Goal: Task Accomplishment & Management: Manage account settings

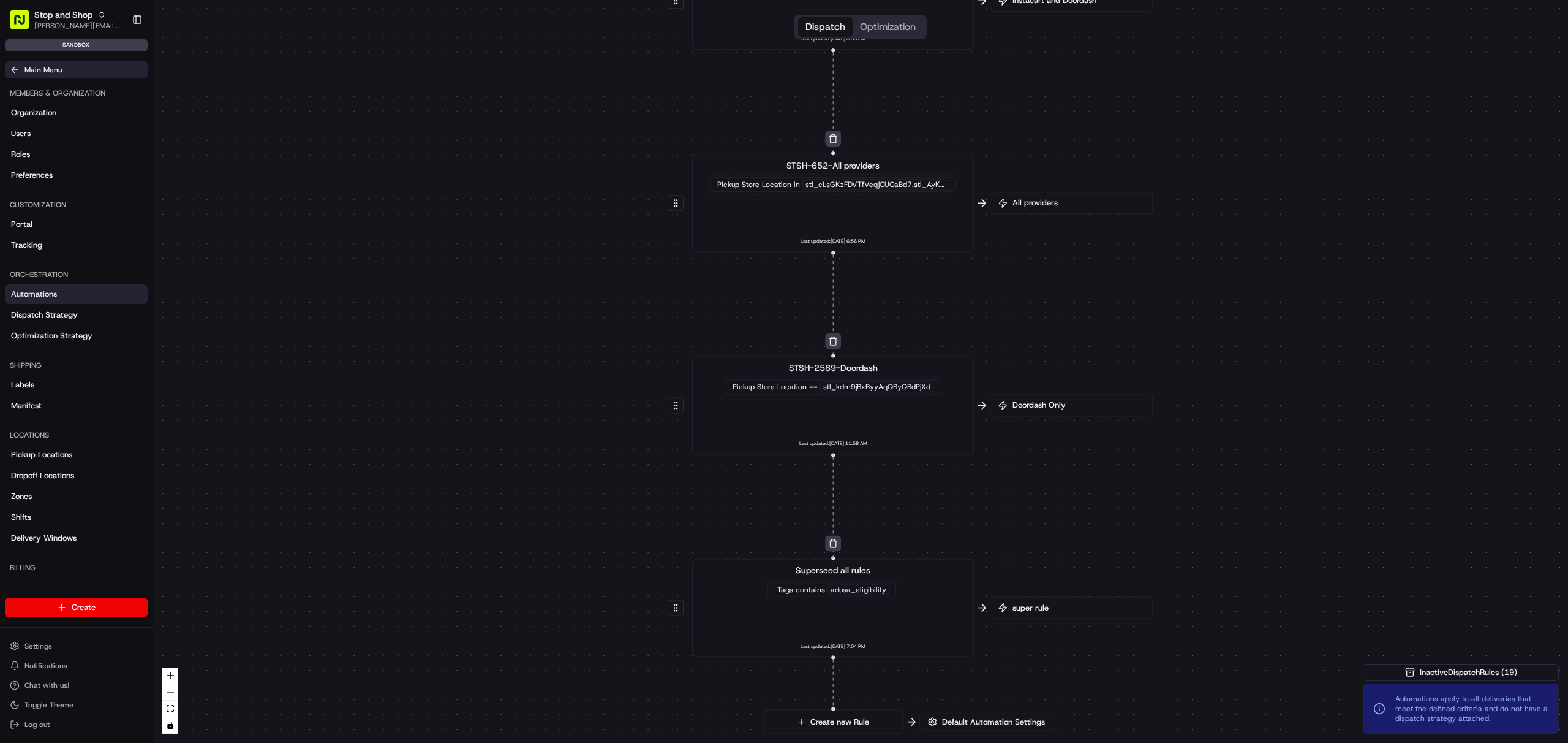
click at [16, 66] on icon at bounding box center [15, 70] width 10 height 10
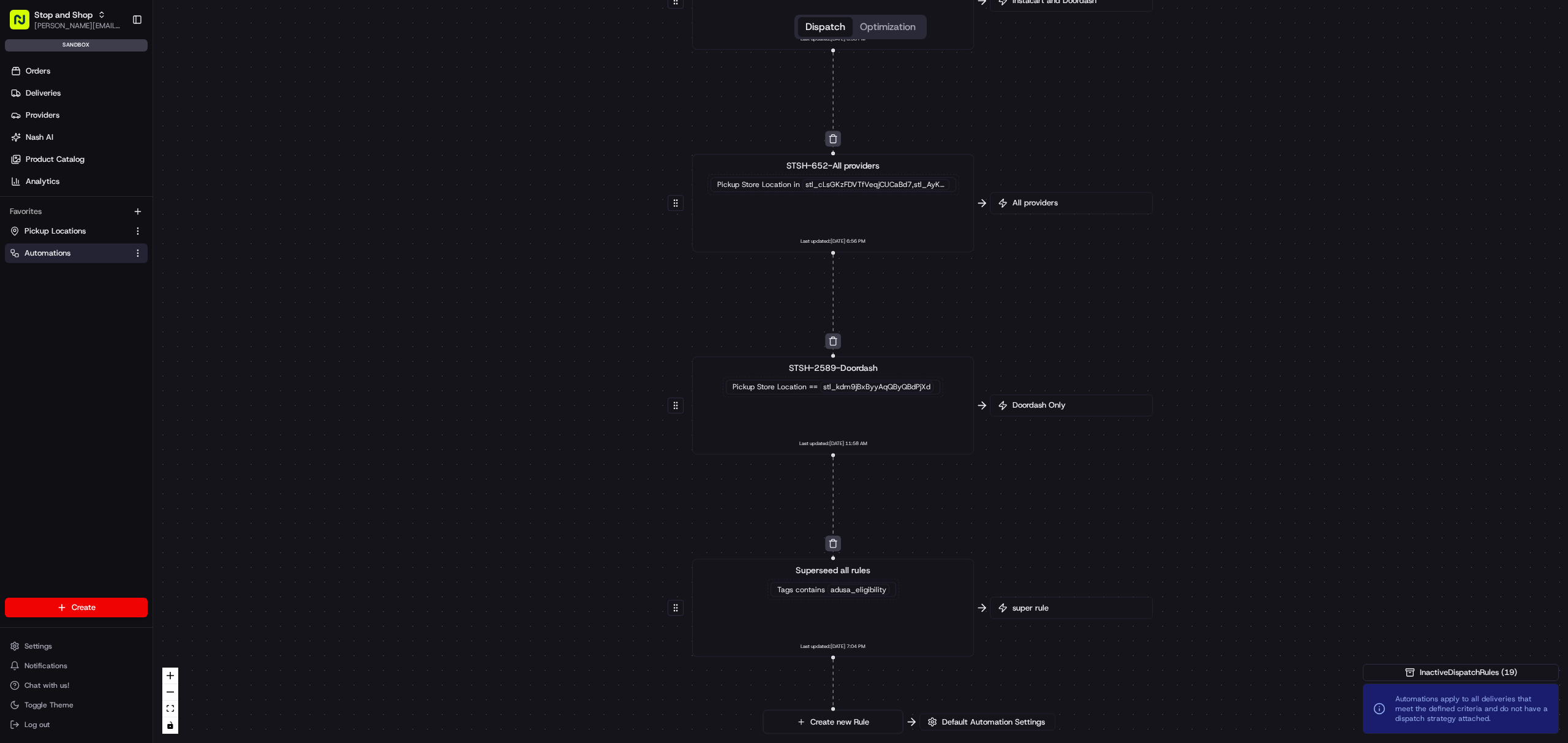
click at [49, 252] on span "Automations" at bounding box center [48, 253] width 46 height 11
click at [55, 230] on span "Pickup Locations" at bounding box center [55, 231] width 61 height 11
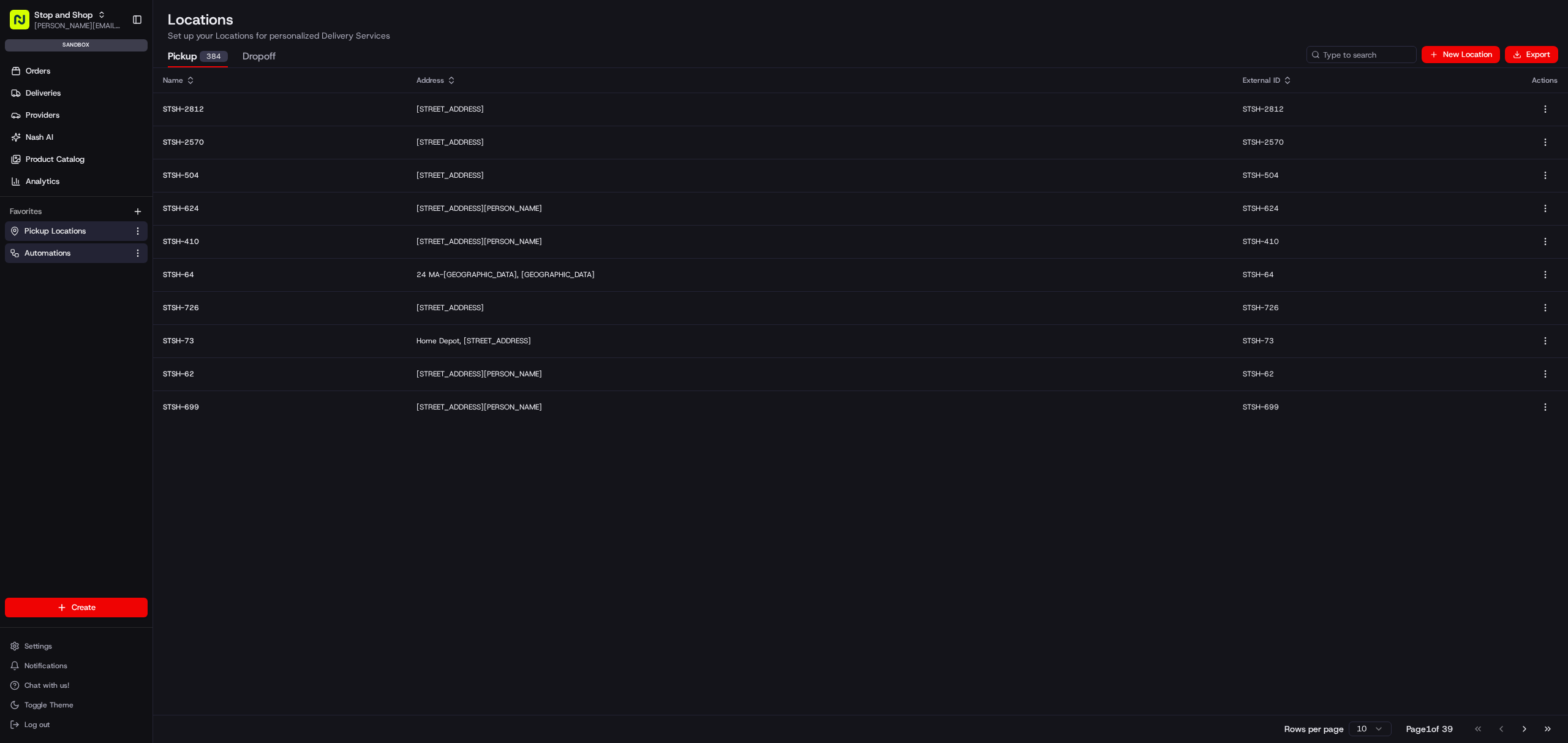
click at [60, 251] on span "Automations" at bounding box center [48, 253] width 46 height 11
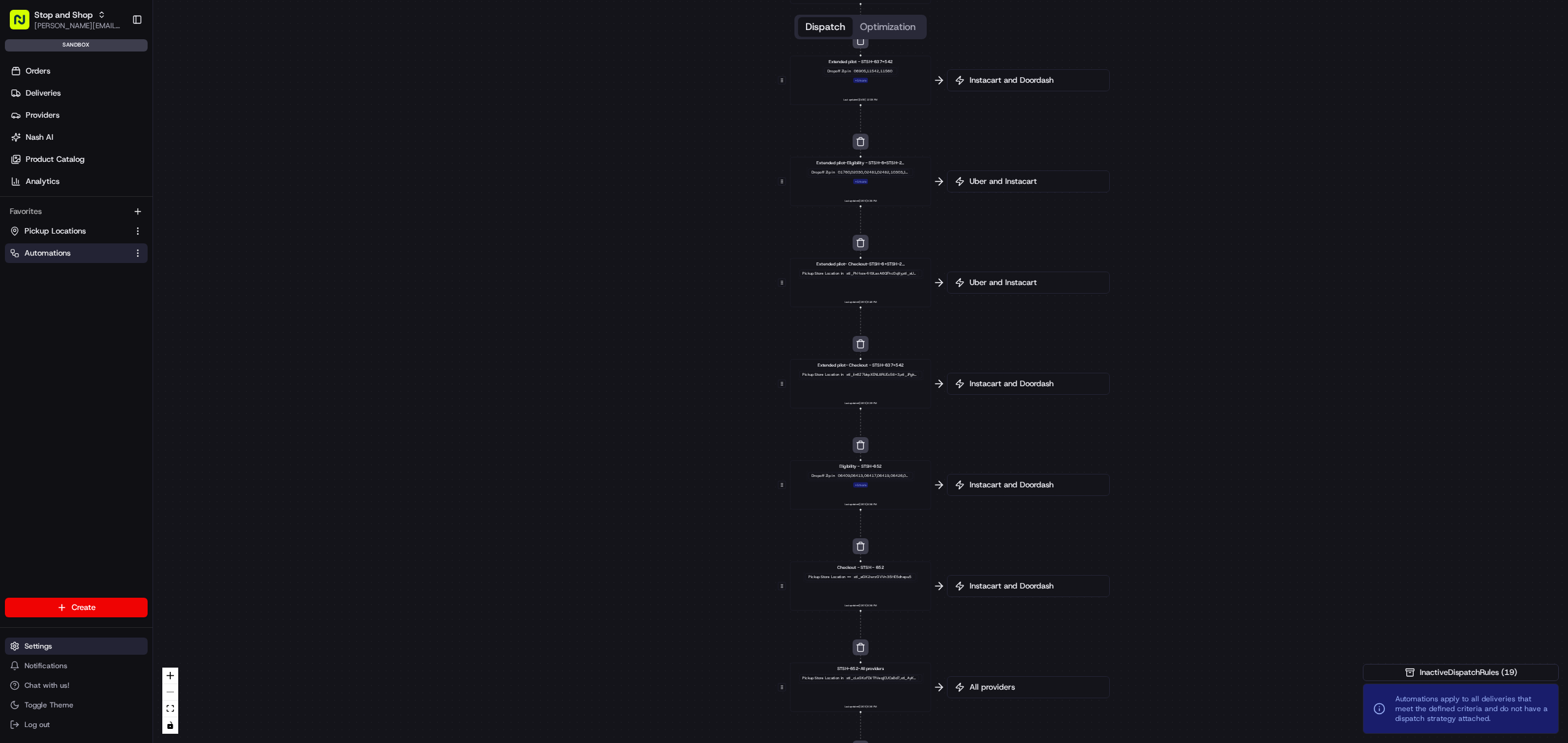
click at [64, 642] on button "Settings" at bounding box center [77, 646] width 143 height 17
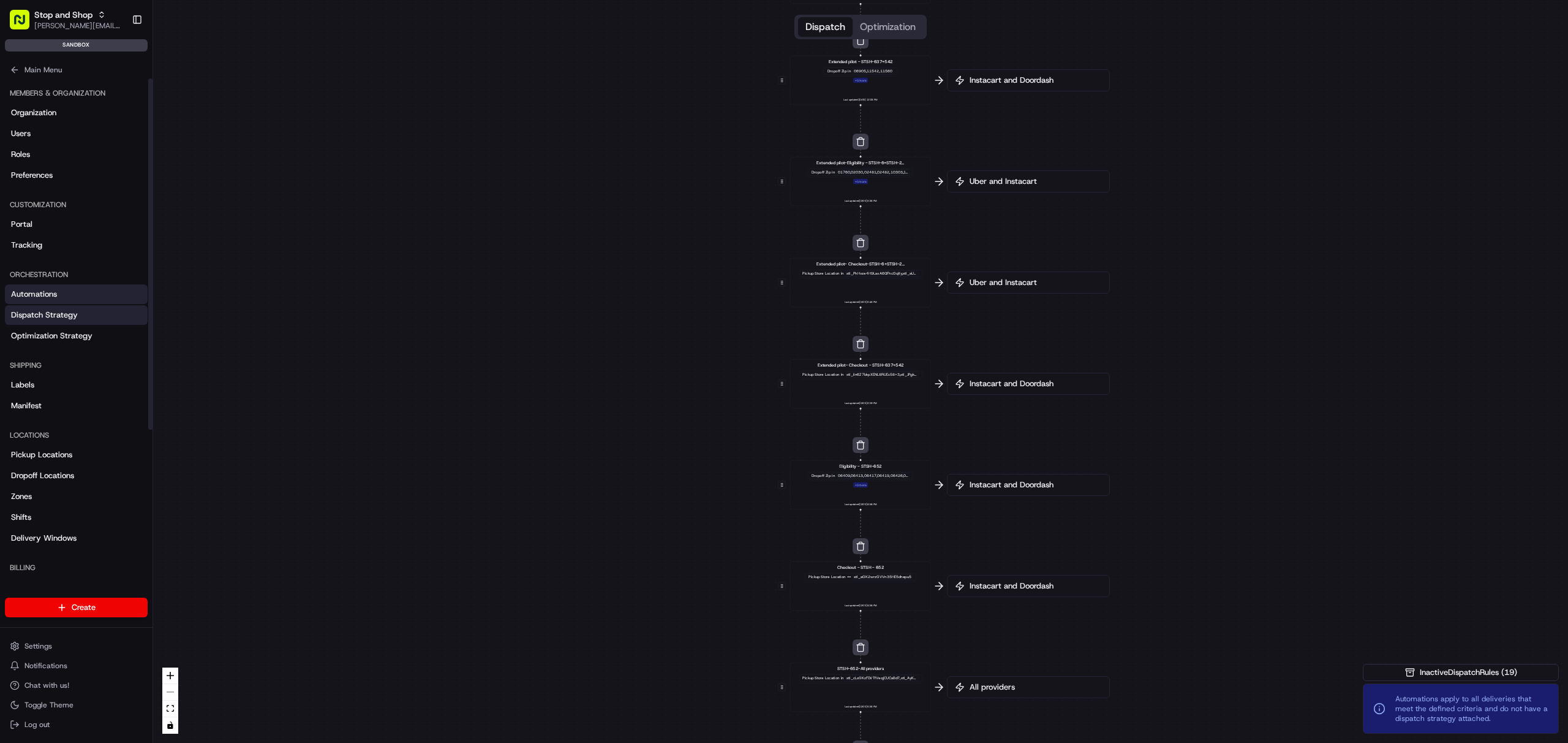
click at [75, 314] on span "Dispatch Strategy" at bounding box center [44, 314] width 66 height 11
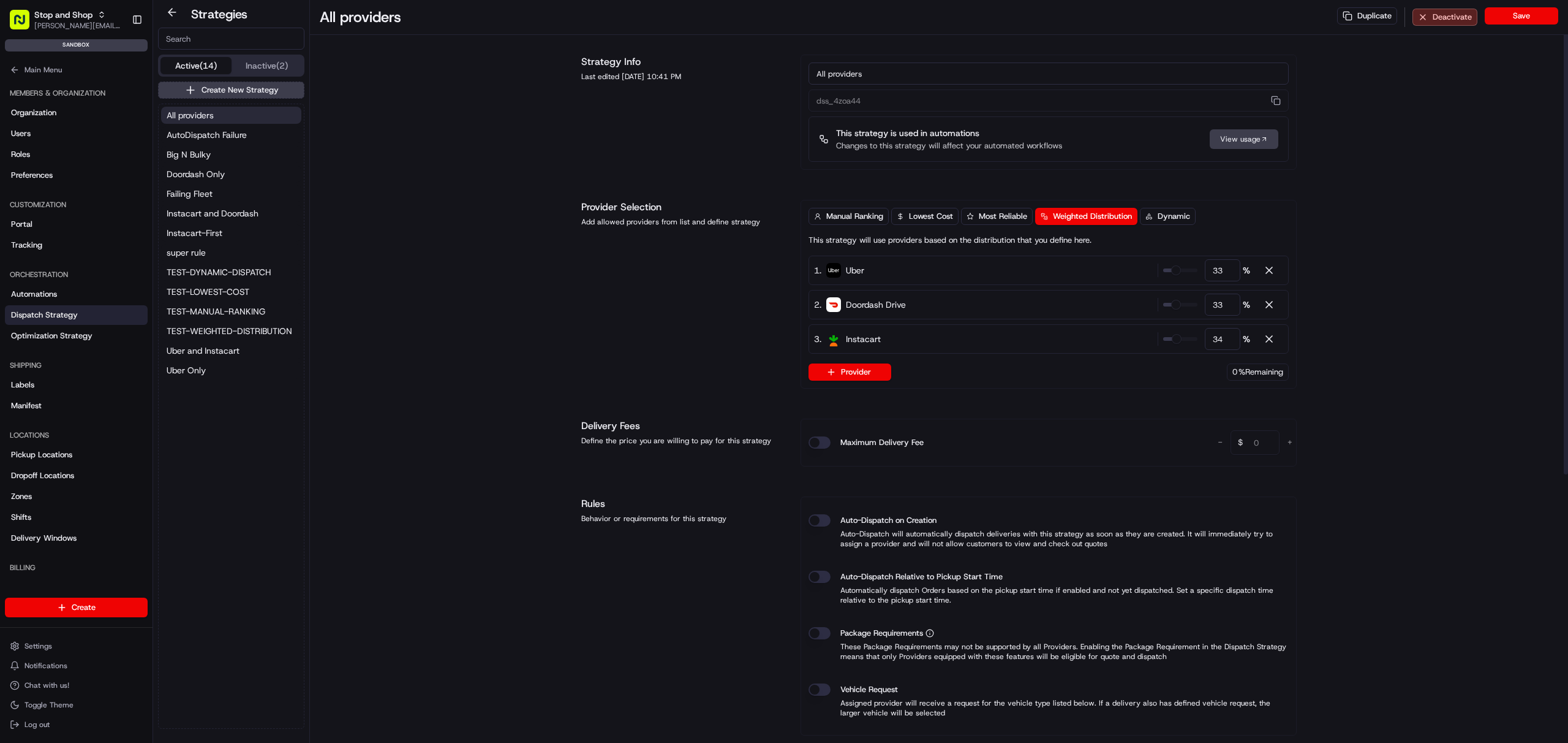
click at [457, 396] on div "All providers Duplicate Deactivate Save Strategy Info Last edited [DATE] 10:41 …" at bounding box center [939, 581] width 1258 height 1163
click at [225, 135] on span "AutoDispatch Failure" at bounding box center [207, 135] width 80 height 12
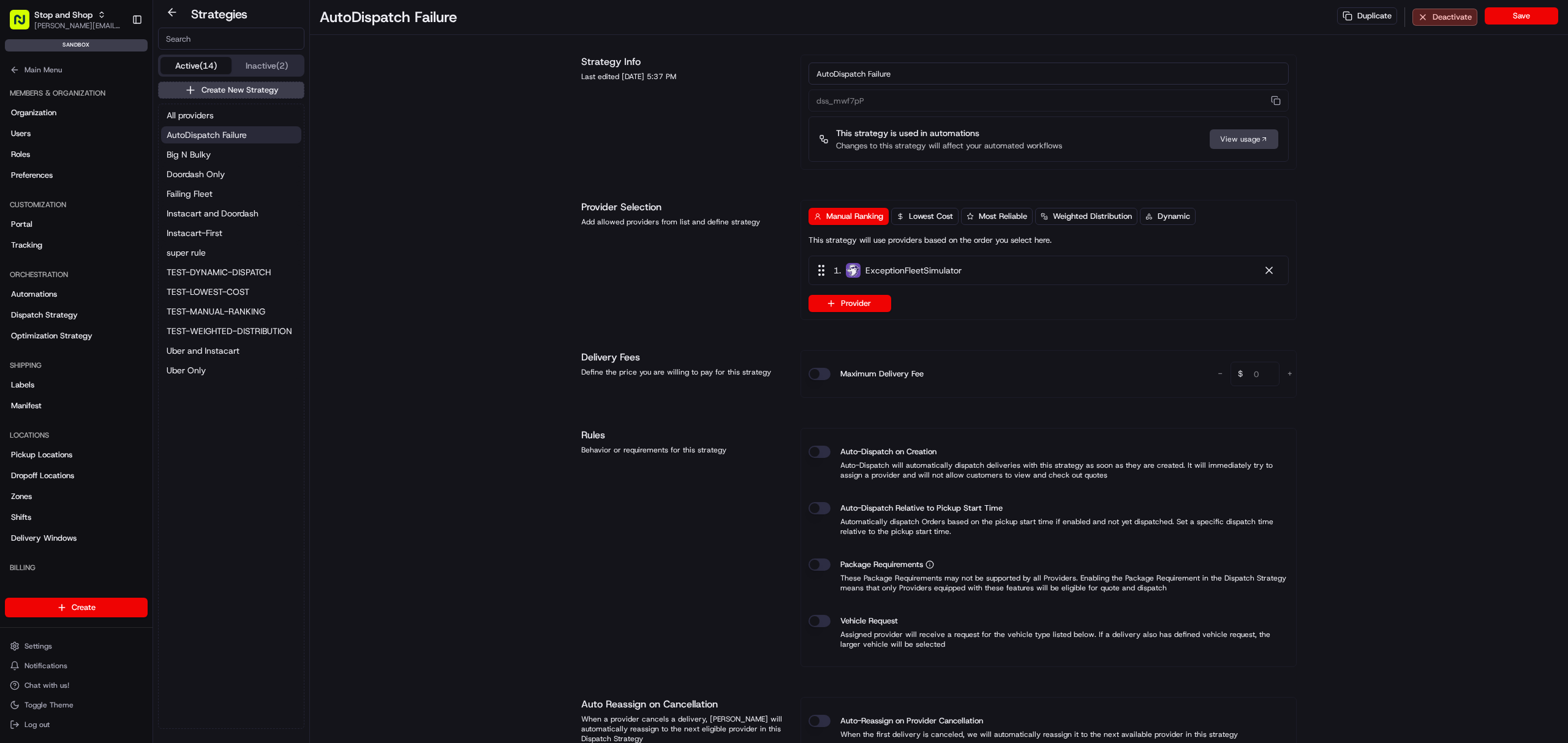
click at [220, 145] on div "All providers AutoDispatch Failure Big N Bulky Doordash Only Failing Fleet Inst…" at bounding box center [231, 242] width 145 height 277
drag, startPoint x: 219, startPoint y: 154, endPoint x: 214, endPoint y: 132, distance: 22.6
click at [219, 154] on button "Big N Bulky" at bounding box center [231, 154] width 141 height 17
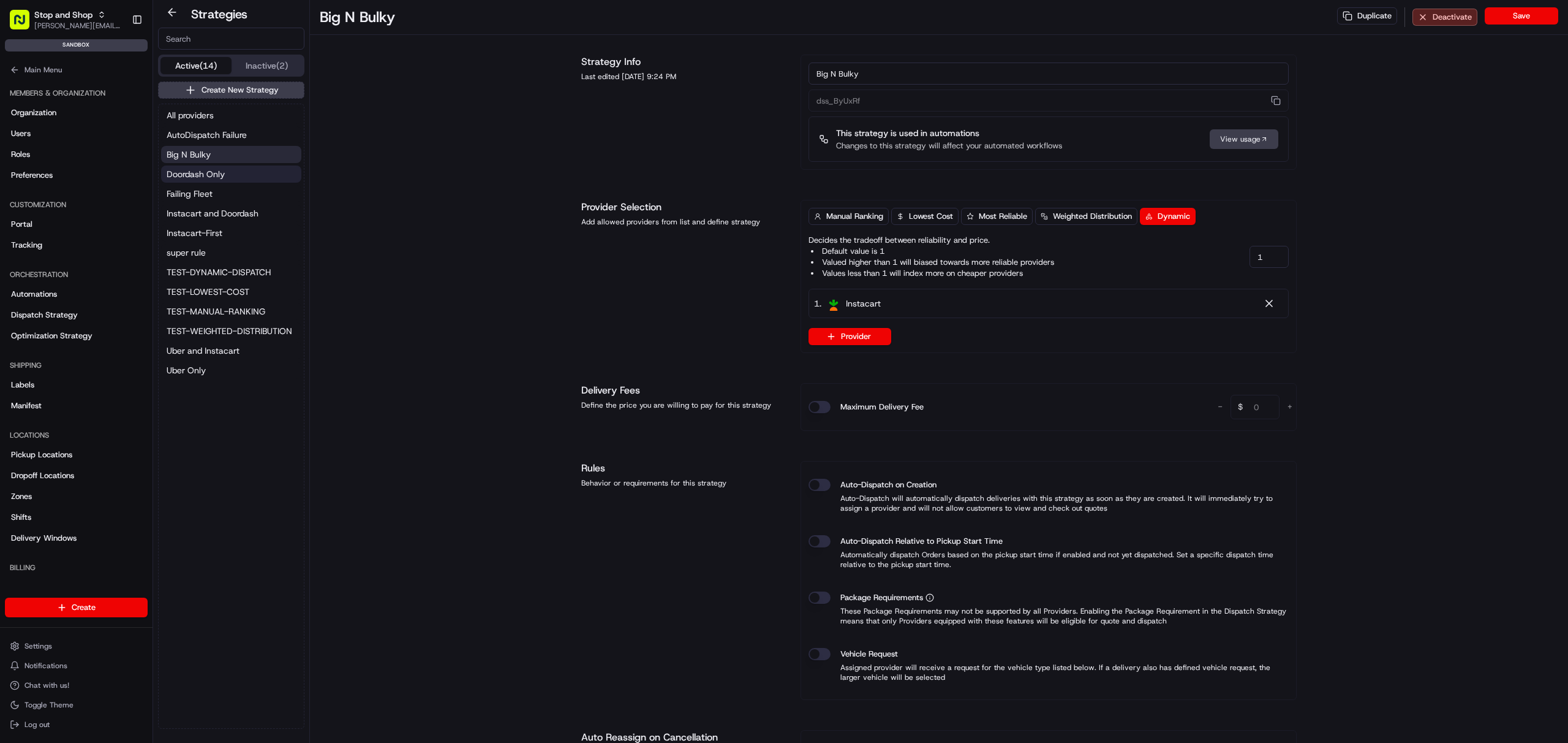
click at [218, 174] on span "Doordash Only" at bounding box center [196, 174] width 58 height 12
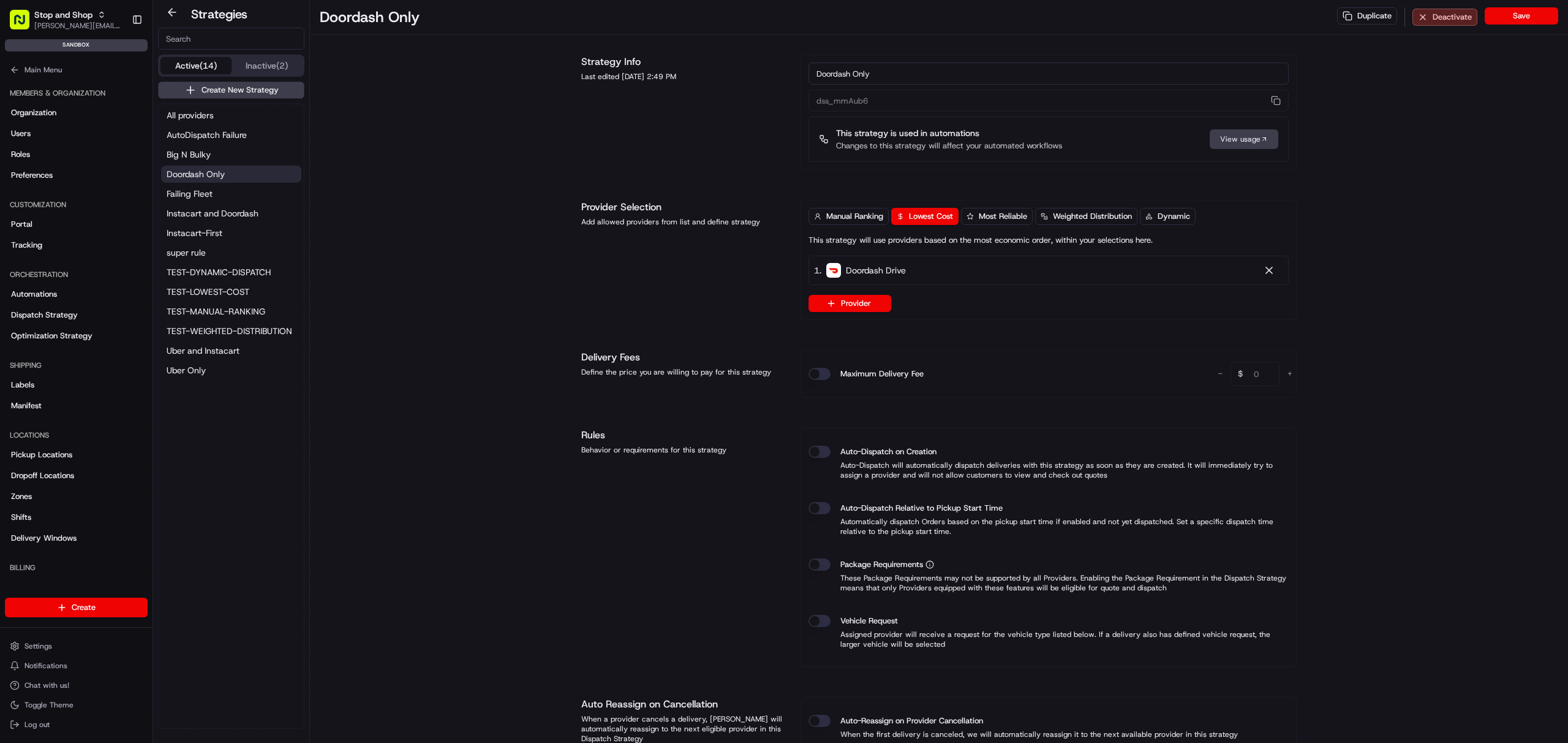
click at [417, 198] on div "Doordash Only Duplicate Deactivate Save Strategy Info Last edited [DATE] 2:49 P…" at bounding box center [939, 547] width 1258 height 1095
click at [399, 352] on div "Doordash Only Duplicate Deactivate Save Strategy Info Last edited [DATE] 2:49 P…" at bounding box center [939, 547] width 1258 height 1095
click at [35, 75] on button "Main Menu" at bounding box center [77, 70] width 143 height 17
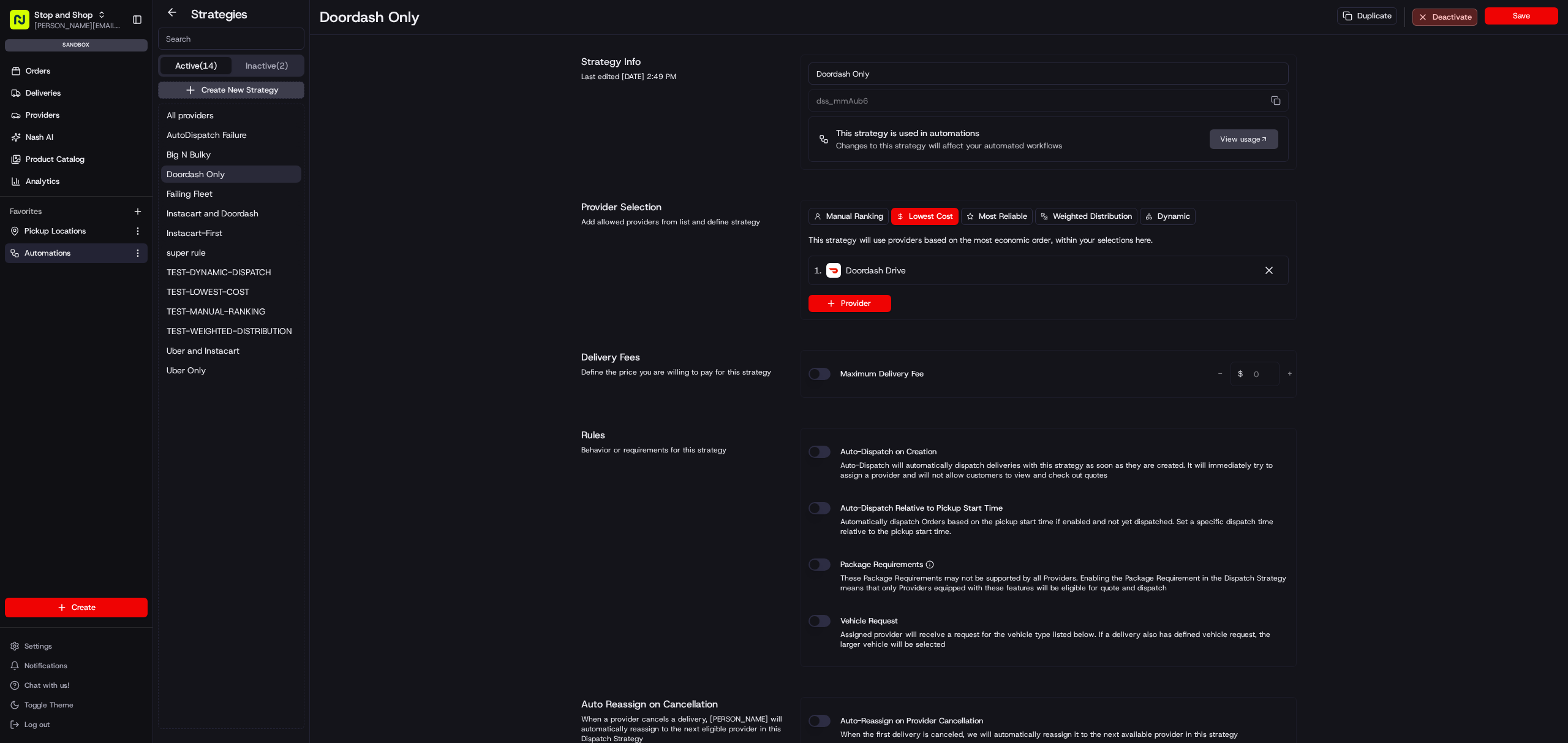
click at [60, 251] on span "Automations" at bounding box center [48, 253] width 46 height 11
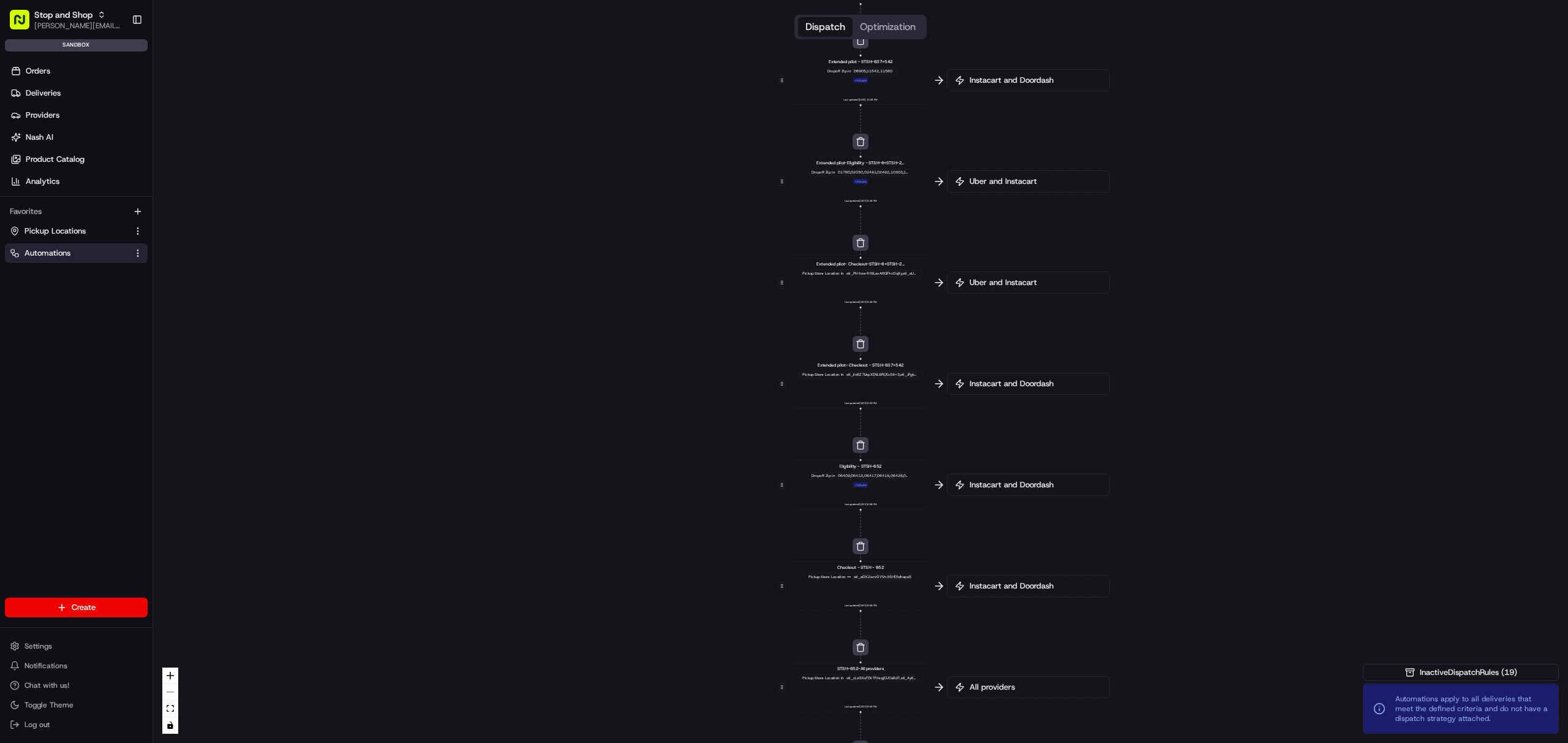
drag, startPoint x: 843, startPoint y: 685, endPoint x: 1169, endPoint y: 551, distance: 352.5
click at [1169, 551] on div "0 0 0 0 0 0 0 0 0 0 0 0 Order / Delivery Received Eligibility - STSH-2571 Dropo…" at bounding box center [861, 372] width 1416 height 743
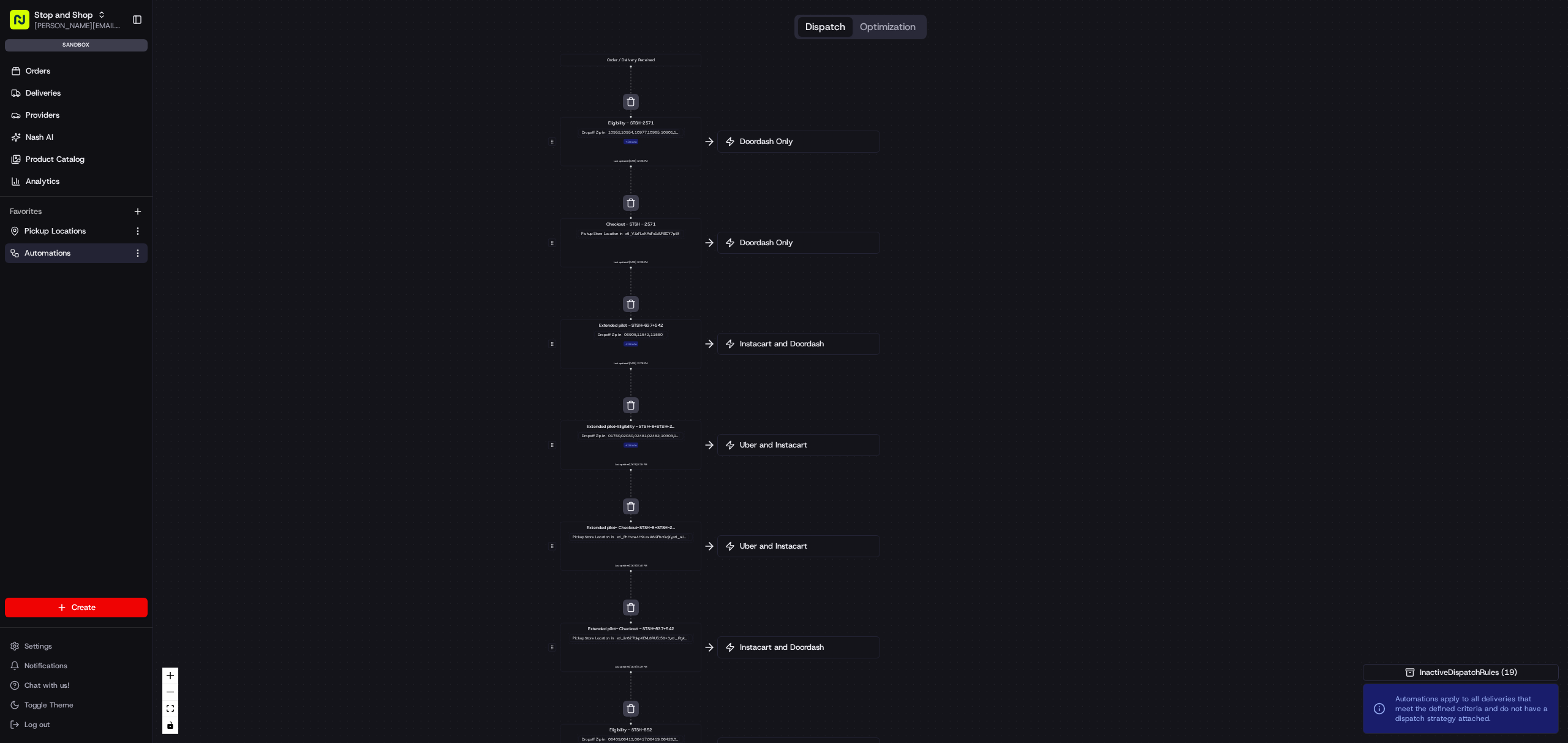
drag, startPoint x: 1162, startPoint y: 529, endPoint x: 901, endPoint y: 792, distance: 370.5
click at [901, 742] on html "Stop and Shop [PERSON_NAME][EMAIL_ADDRESS][DOMAIN_NAME] Toggle Sidebar sandbox …" at bounding box center [784, 372] width 1568 height 743
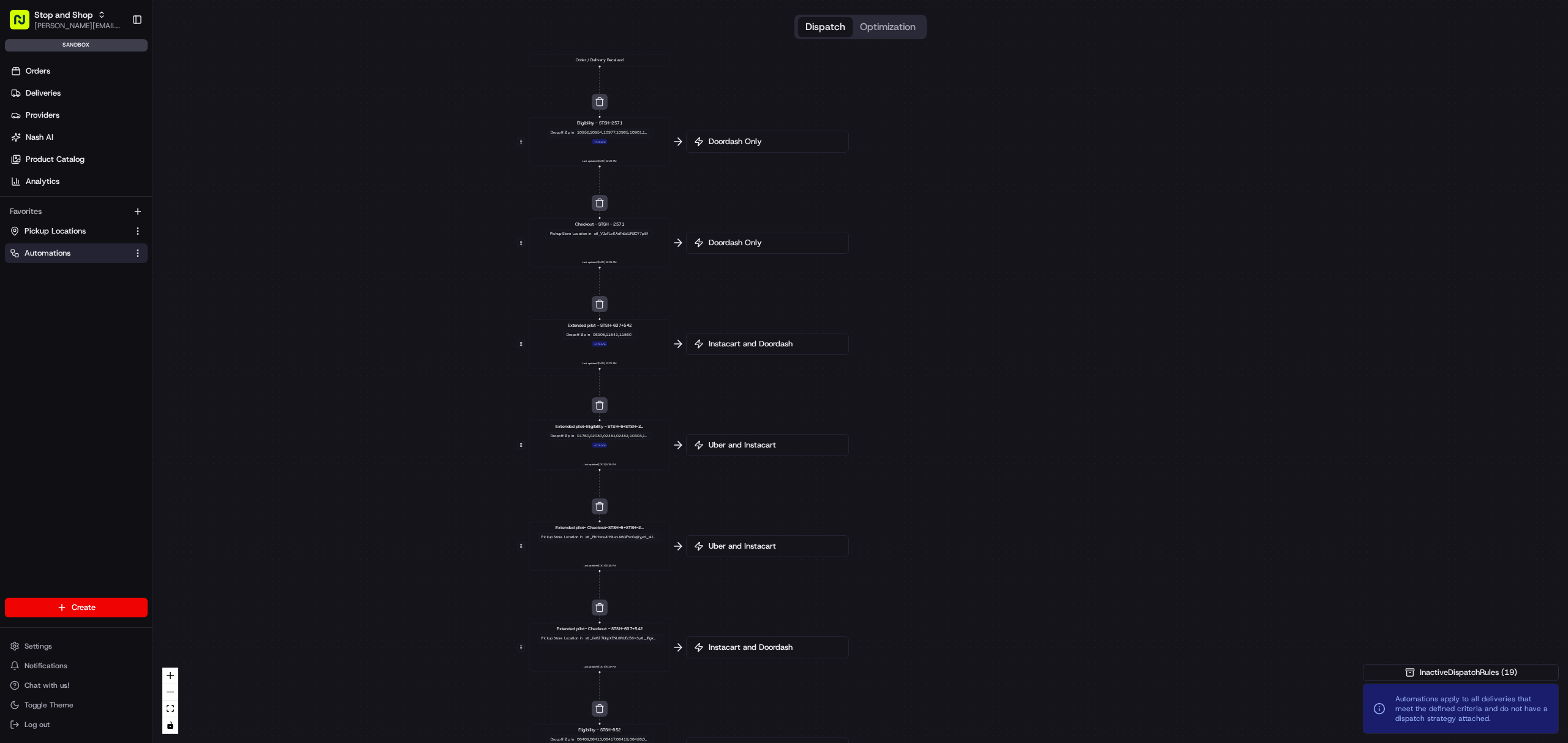
click at [606, 68] on div "0 0 0 0 0 0 0 0 0 0 0 0 Order / Delivery Received Eligibility - STSH-2571 Dropo…" at bounding box center [861, 372] width 1416 height 743
click at [606, 61] on div "Order / Delivery Received" at bounding box center [599, 60] width 141 height 12
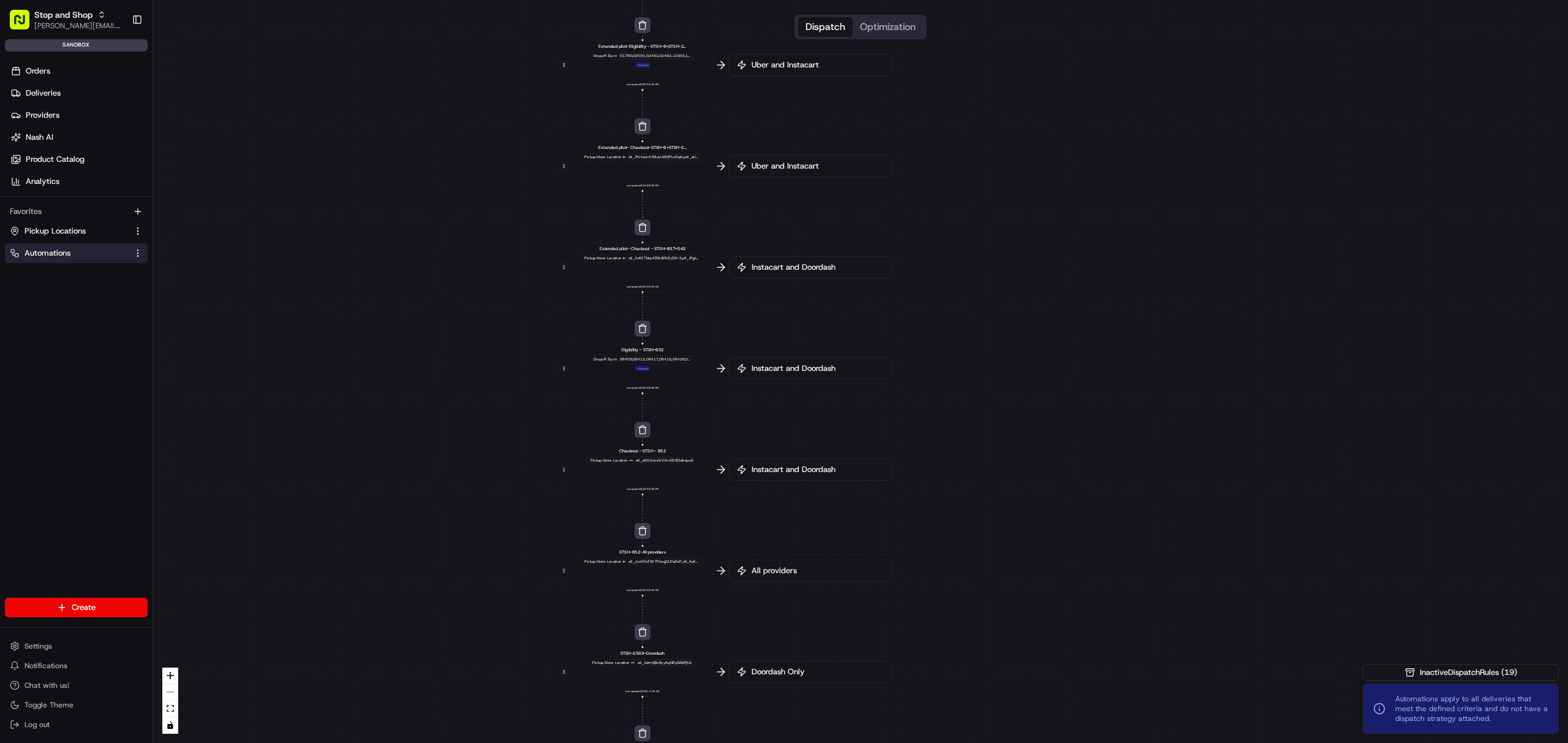
drag, startPoint x: 807, startPoint y: 450, endPoint x: 861, endPoint y: 85, distance: 369.0
click at [853, 80] on div "0 0 0 0 0 0 0 0 0 0 0 0 Order / Delivery Received Eligibility - STSH-2571 Dropo…" at bounding box center [861, 372] width 1416 height 743
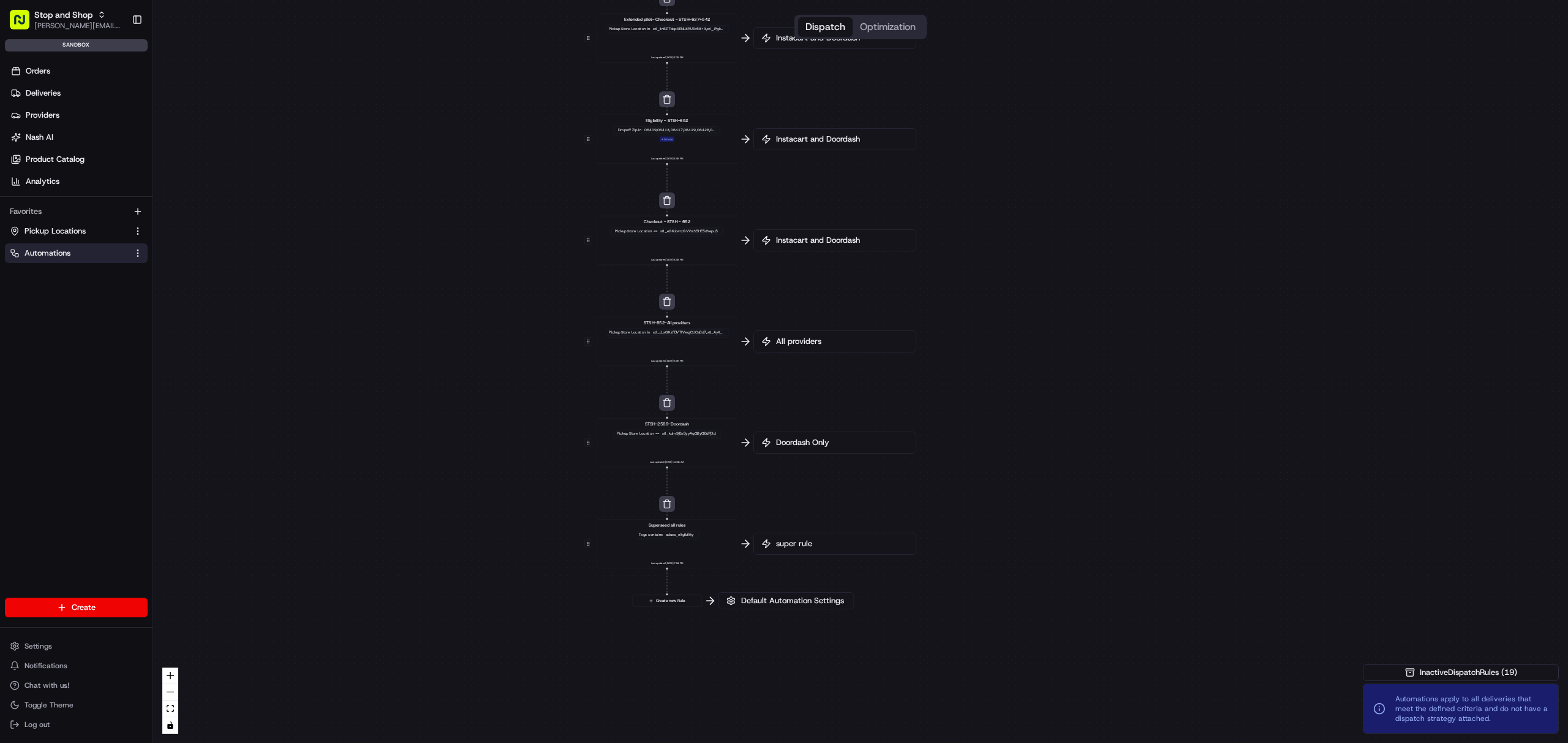
drag, startPoint x: 854, startPoint y: 380, endPoint x: 877, endPoint y: 147, distance: 234.1
click at [877, 147] on div "Instacart and Doordash" at bounding box center [835, 139] width 163 height 22
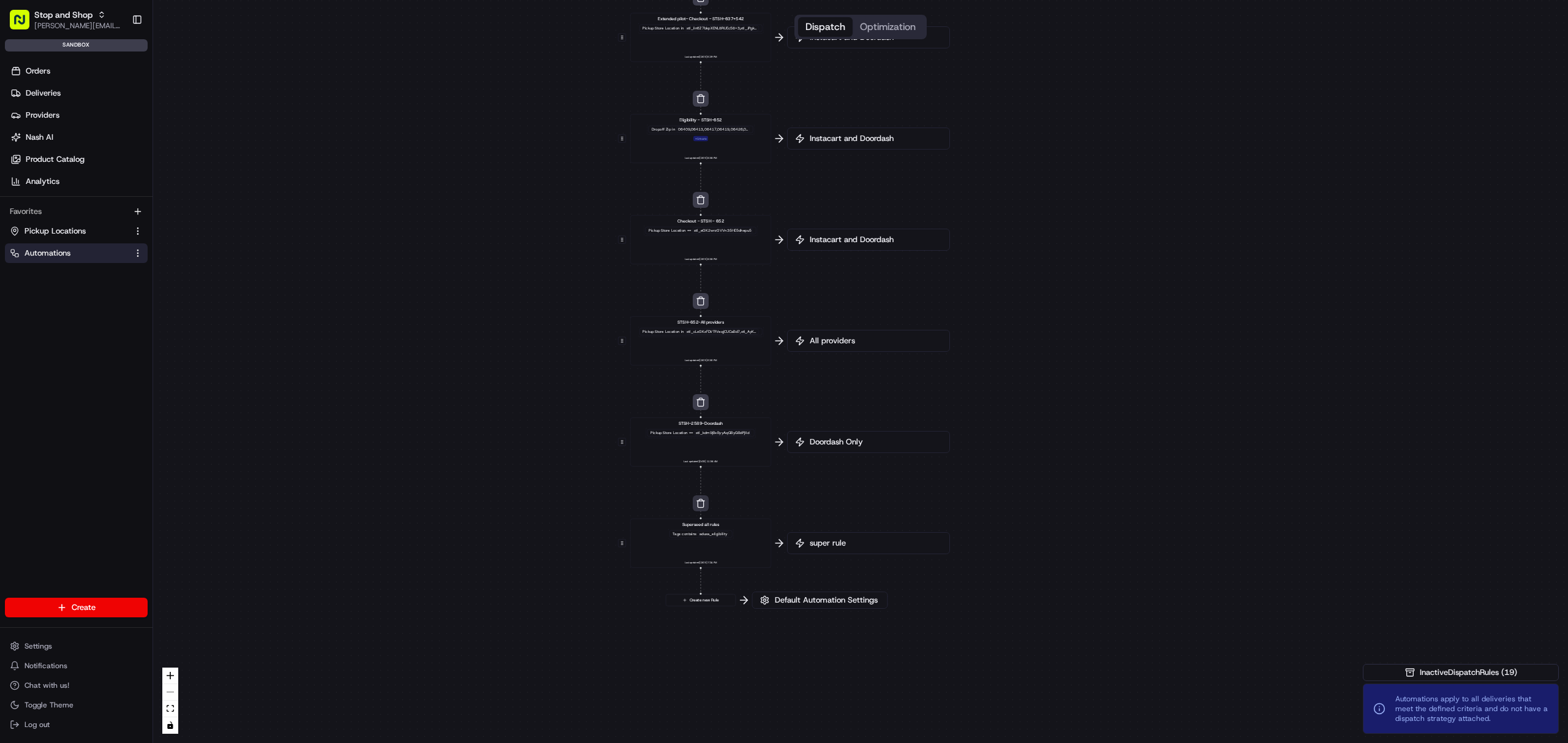
drag, startPoint x: 664, startPoint y: 500, endPoint x: 698, endPoint y: 499, distance: 34.0
click at [698, 499] on button "button" at bounding box center [701, 503] width 16 height 16
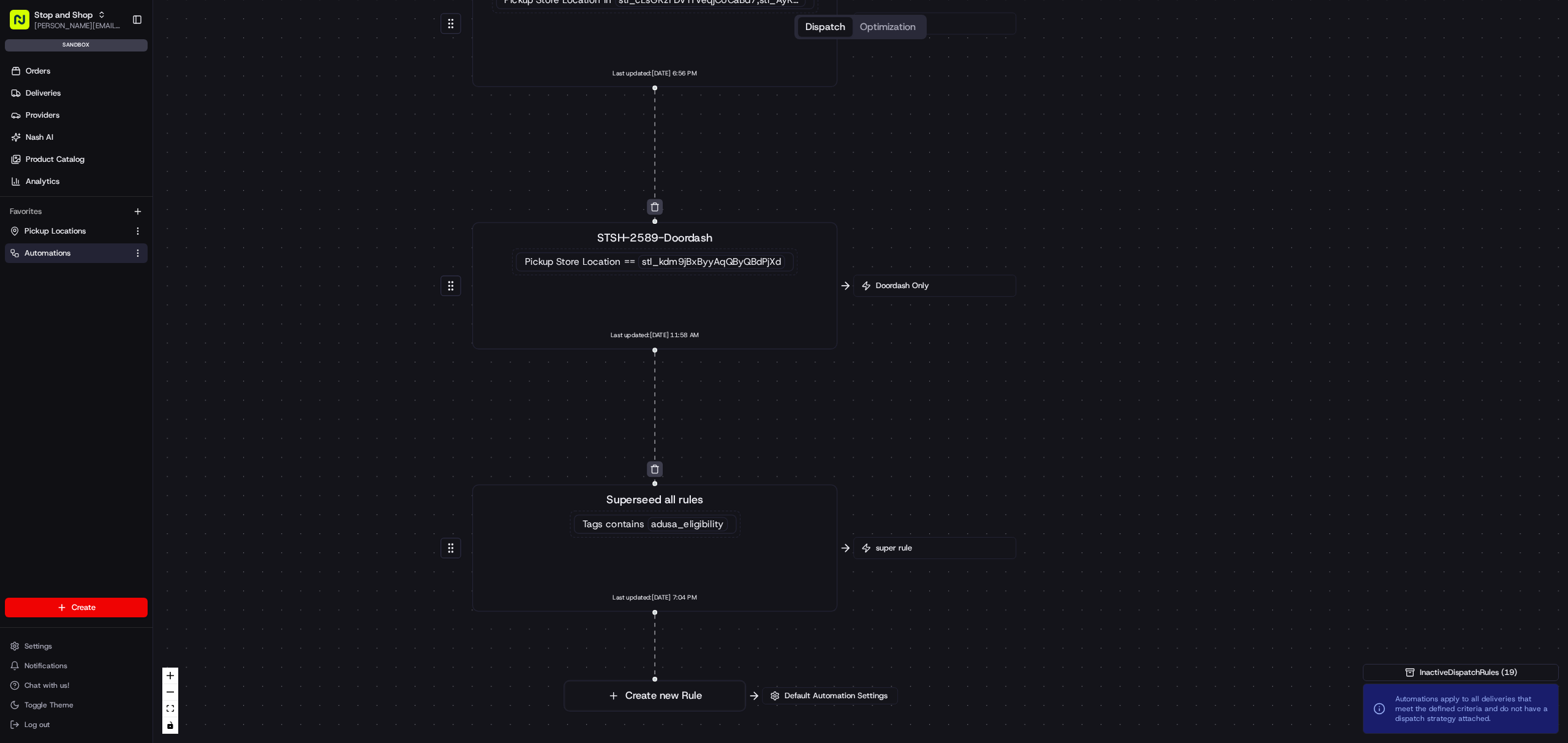
drag, startPoint x: 669, startPoint y: 497, endPoint x: 745, endPoint y: 490, distance: 76.3
click at [741, 487] on div "Superseed all rules Tags contains adusa_eligibility Last updated: [DATE] 7:04 PM" at bounding box center [655, 547] width 365 height 127
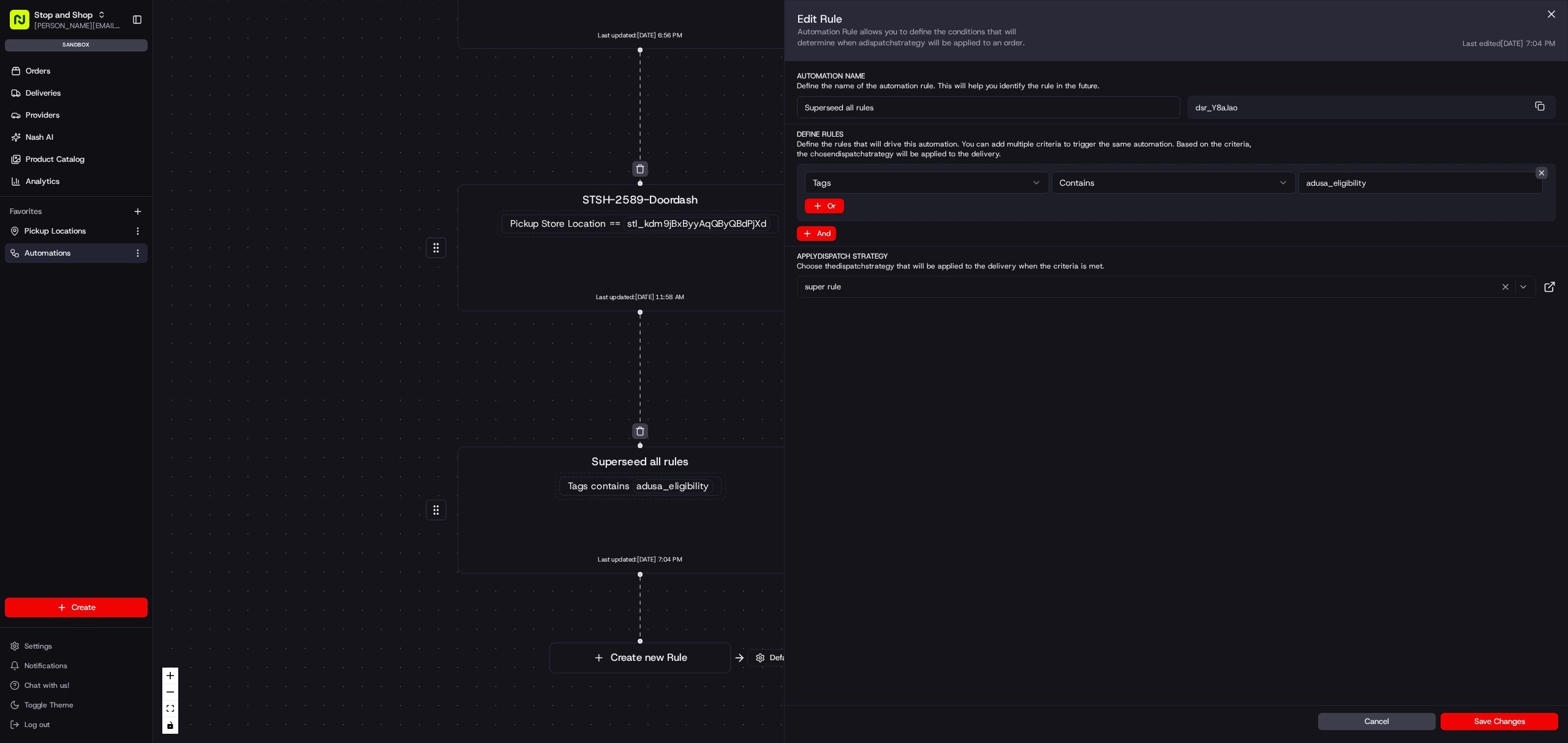
drag, startPoint x: 383, startPoint y: 499, endPoint x: 364, endPoint y: 456, distance: 47.0
click at [367, 459] on div "0 0 0 0 0 0 0 0 0 0 0 0 Order / Delivery Received Eligibility - STSH-2571 Dropo…" at bounding box center [861, 372] width 1416 height 743
click at [767, 652] on span "Default Automation Settings" at bounding box center [819, 656] width 108 height 11
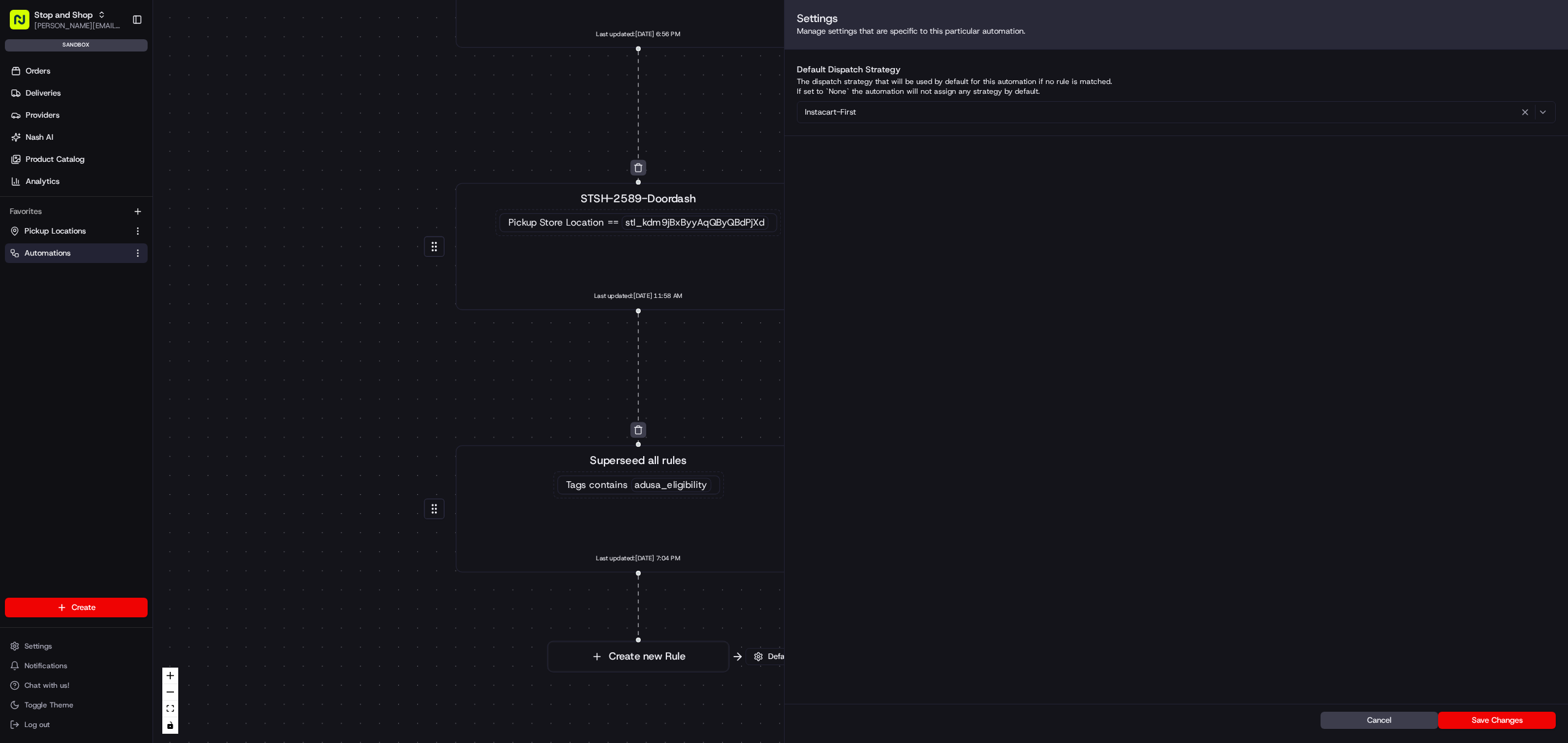
click at [951, 112] on div "Instacart-First" at bounding box center [1176, 112] width 753 height 14
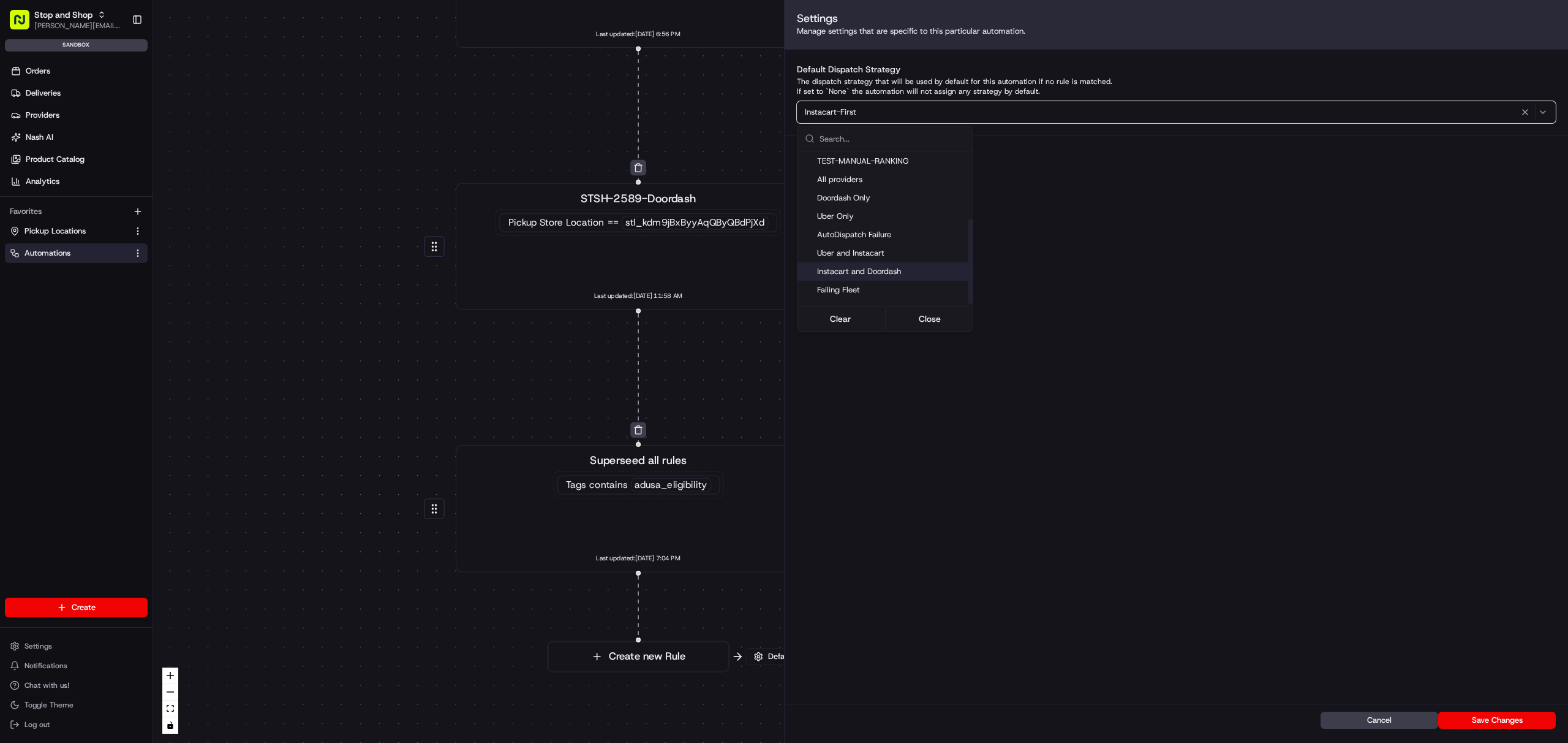
scroll to position [123, 0]
click at [853, 296] on span "super rule" at bounding box center [893, 295] width 151 height 11
click at [910, 322] on button "Close" at bounding box center [930, 319] width 84 height 17
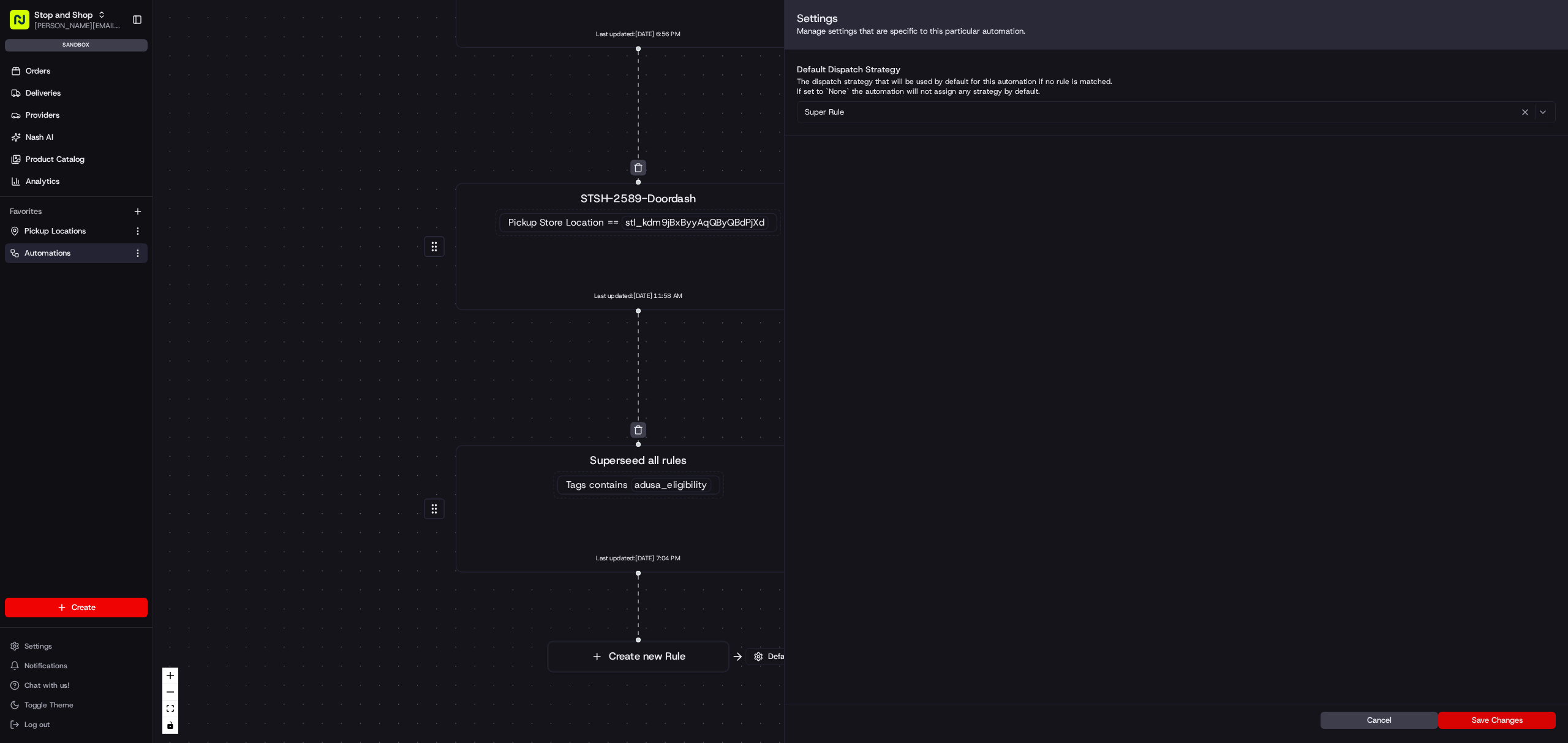
click at [1489, 719] on button "Save Changes" at bounding box center [1497, 720] width 118 height 17
click at [1474, 726] on button "Save Changes" at bounding box center [1497, 720] width 118 height 17
click at [1476, 719] on div "Cancel Save Changes" at bounding box center [1176, 723] width 784 height 39
click at [1387, 720] on button "Cancel" at bounding box center [1380, 720] width 118 height 17
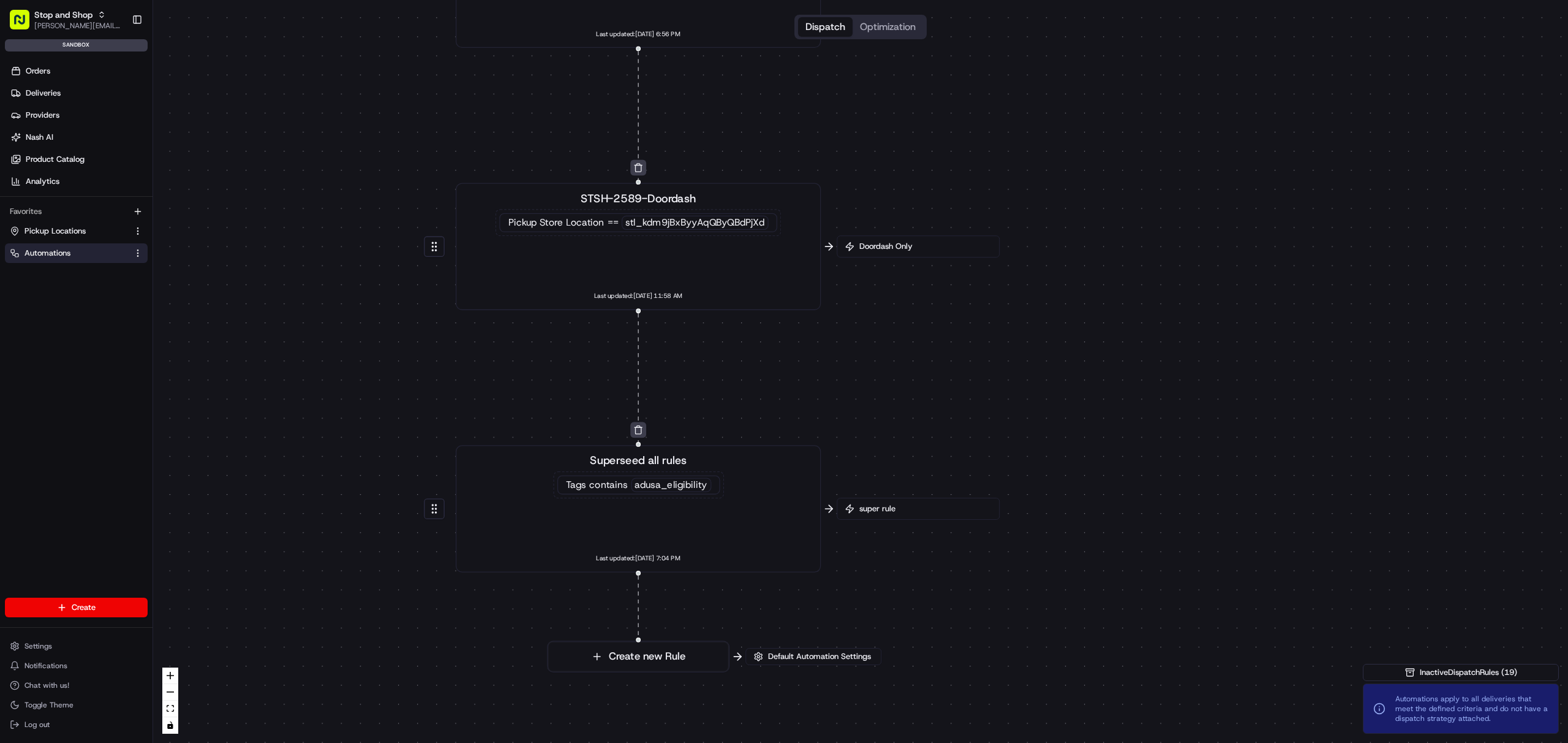
click at [981, 544] on div "0 0 0 0 0 0 0 0 0 0 0 0 Order / Delivery Received Eligibility - STSH-2571 Dropo…" at bounding box center [861, 372] width 1416 height 743
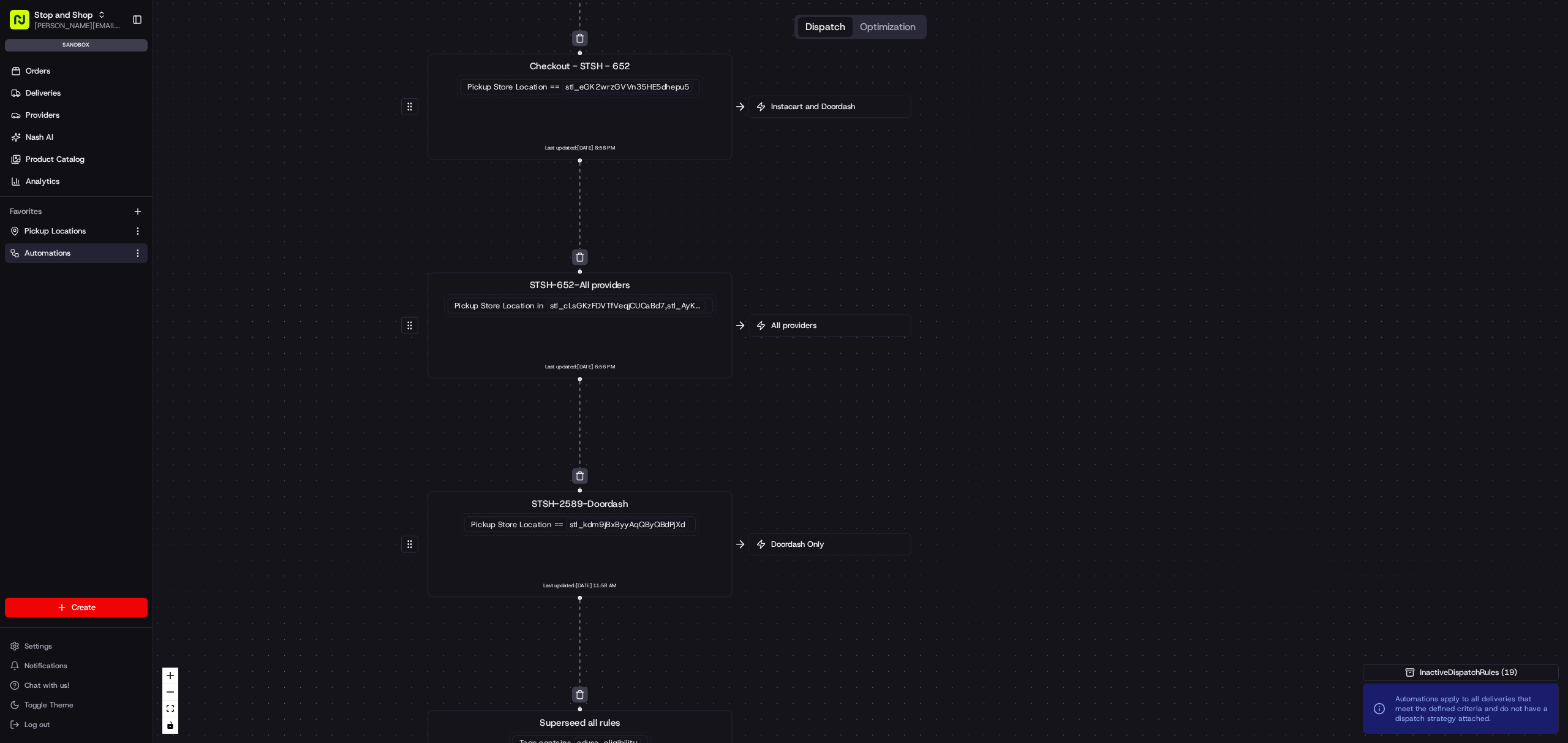
drag, startPoint x: 1001, startPoint y: 135, endPoint x: 978, endPoint y: 544, distance: 409.6
click at [978, 544] on div "0 0 0 0 0 0 0 0 0 0 0 0 Order / Delivery Received Eligibility - STSH-2571 Dropo…" at bounding box center [861, 372] width 1416 height 743
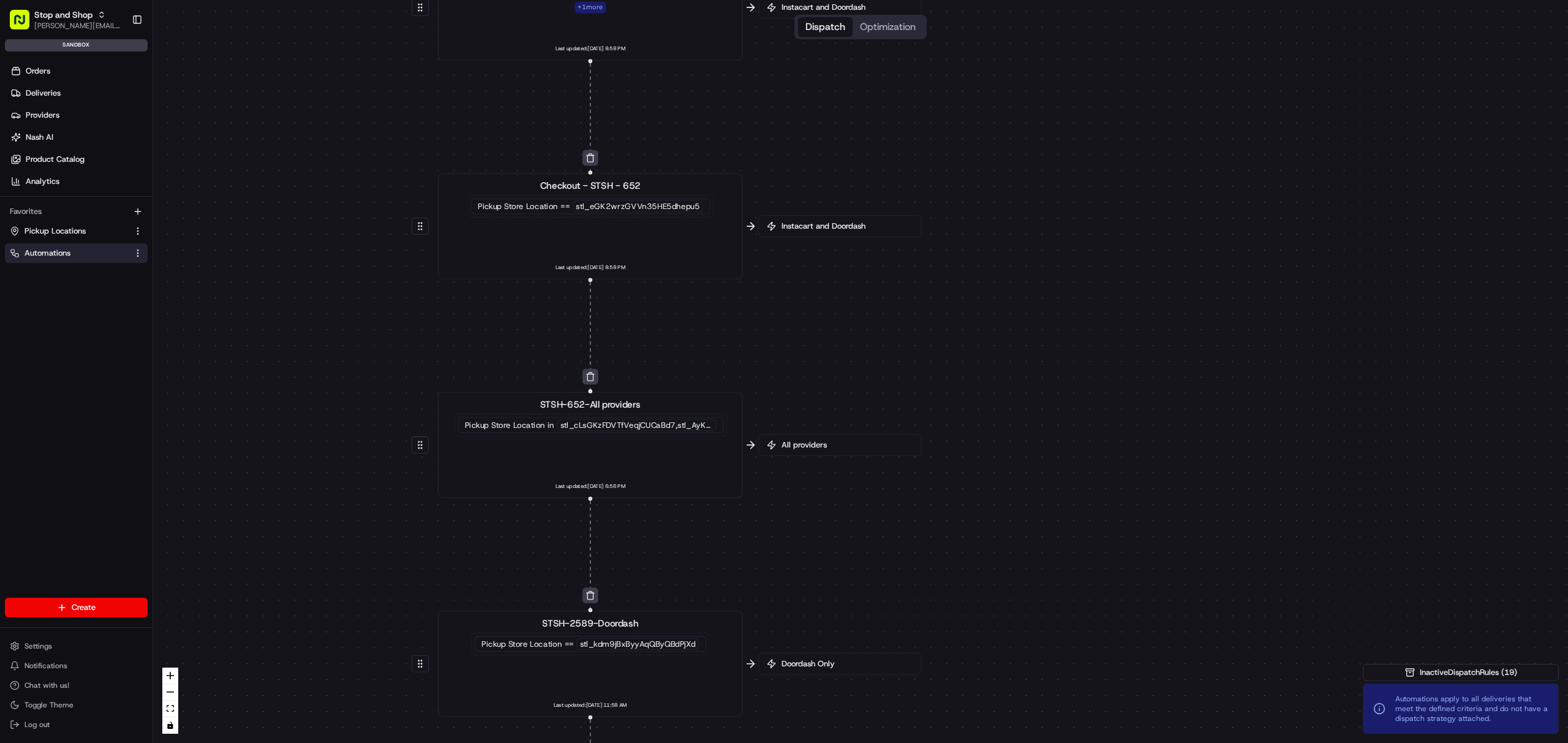
drag, startPoint x: 893, startPoint y: 220, endPoint x: 875, endPoint y: 244, distance: 30.0
click at [900, 232] on span "Instacart and Doordash" at bounding box center [847, 226] width 135 height 11
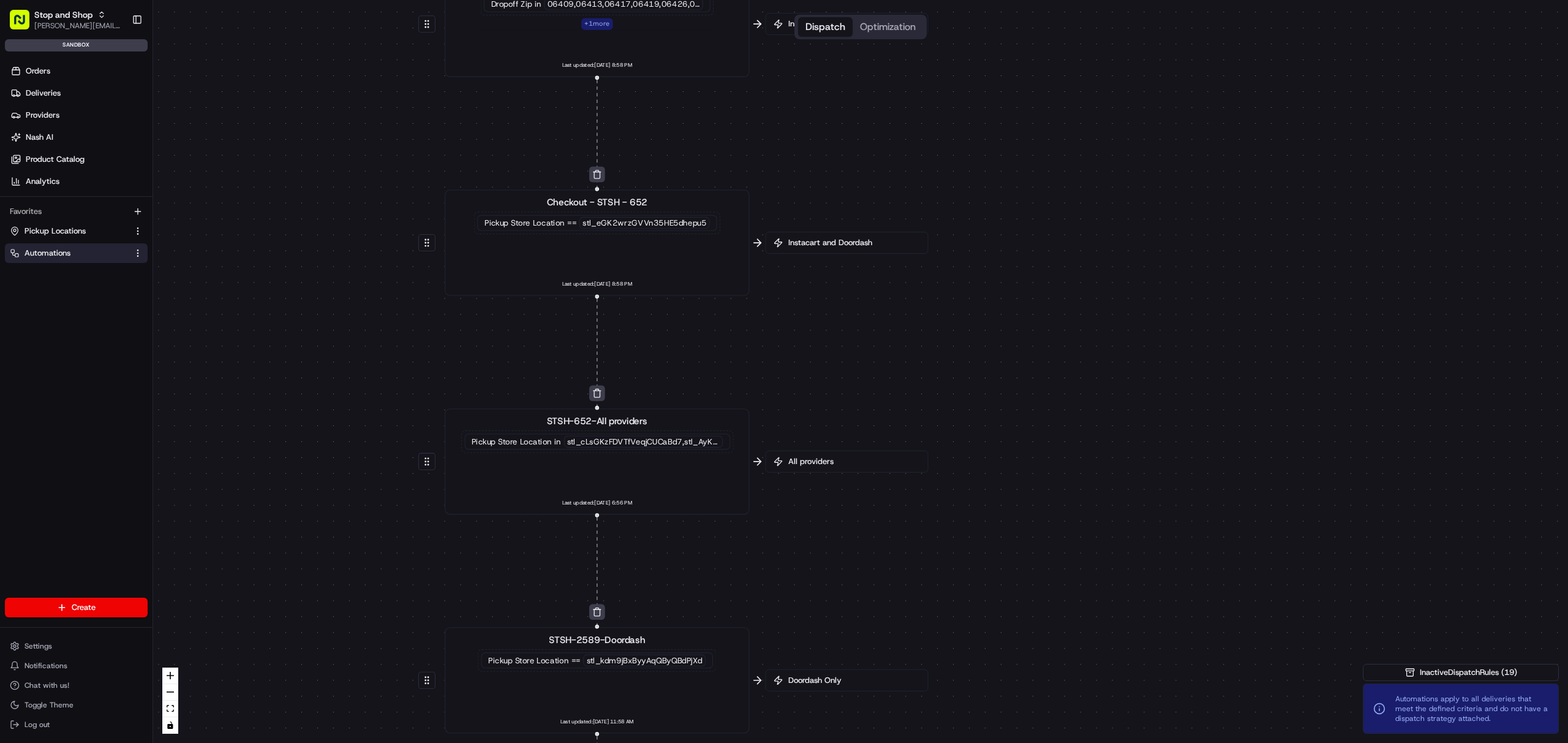
click at [654, 438] on div "stl_cLsGKzFDVTfVeqjCUCaBd7,stl_AyKbxr3eTRACCEJ4Rw6ky5" at bounding box center [643, 441] width 159 height 12
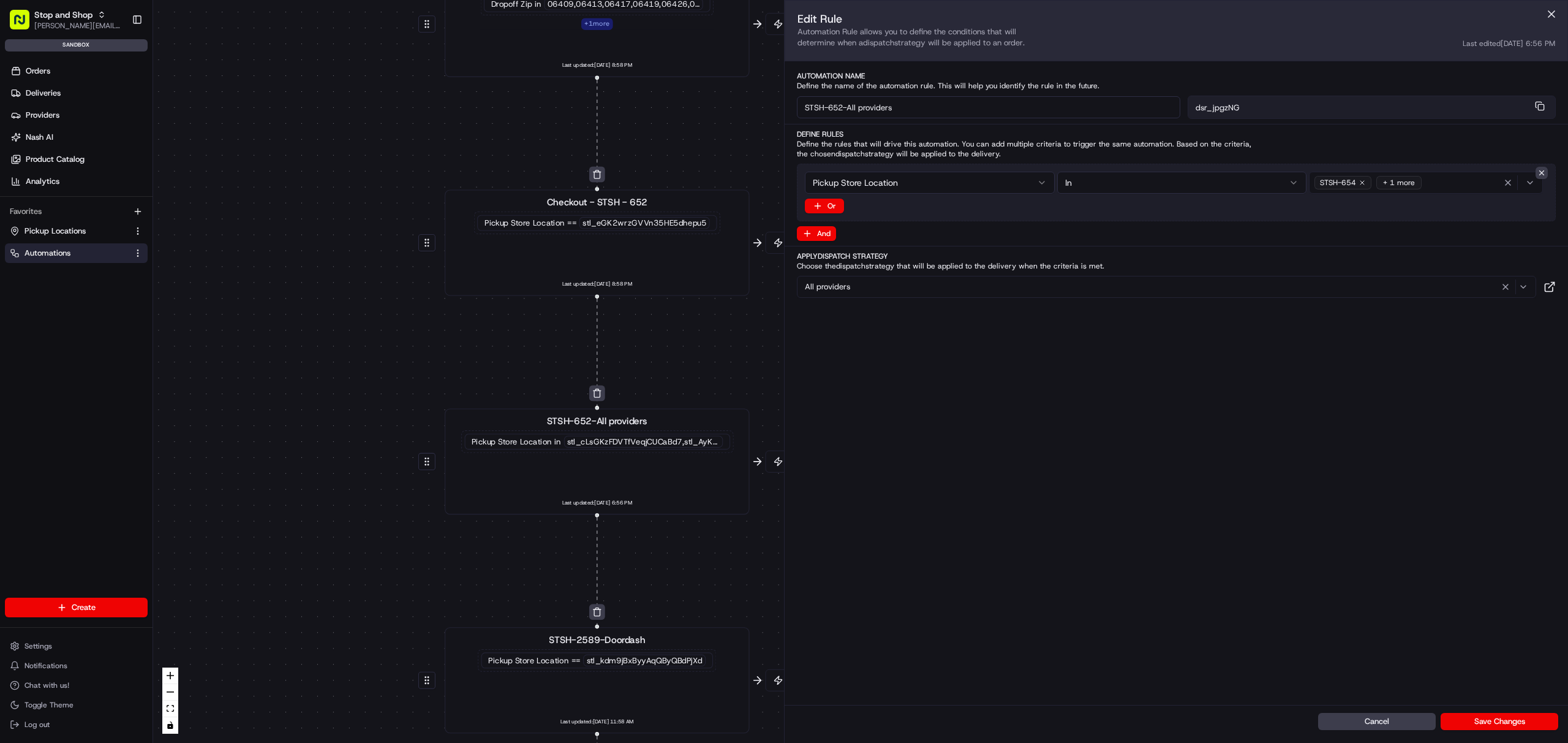
click at [199, 302] on div "0 0 0 0 0 0 0 0 0 0 0 0 Order / Delivery Received Eligibility - STSH-2571 Dropo…" at bounding box center [861, 372] width 1416 height 743
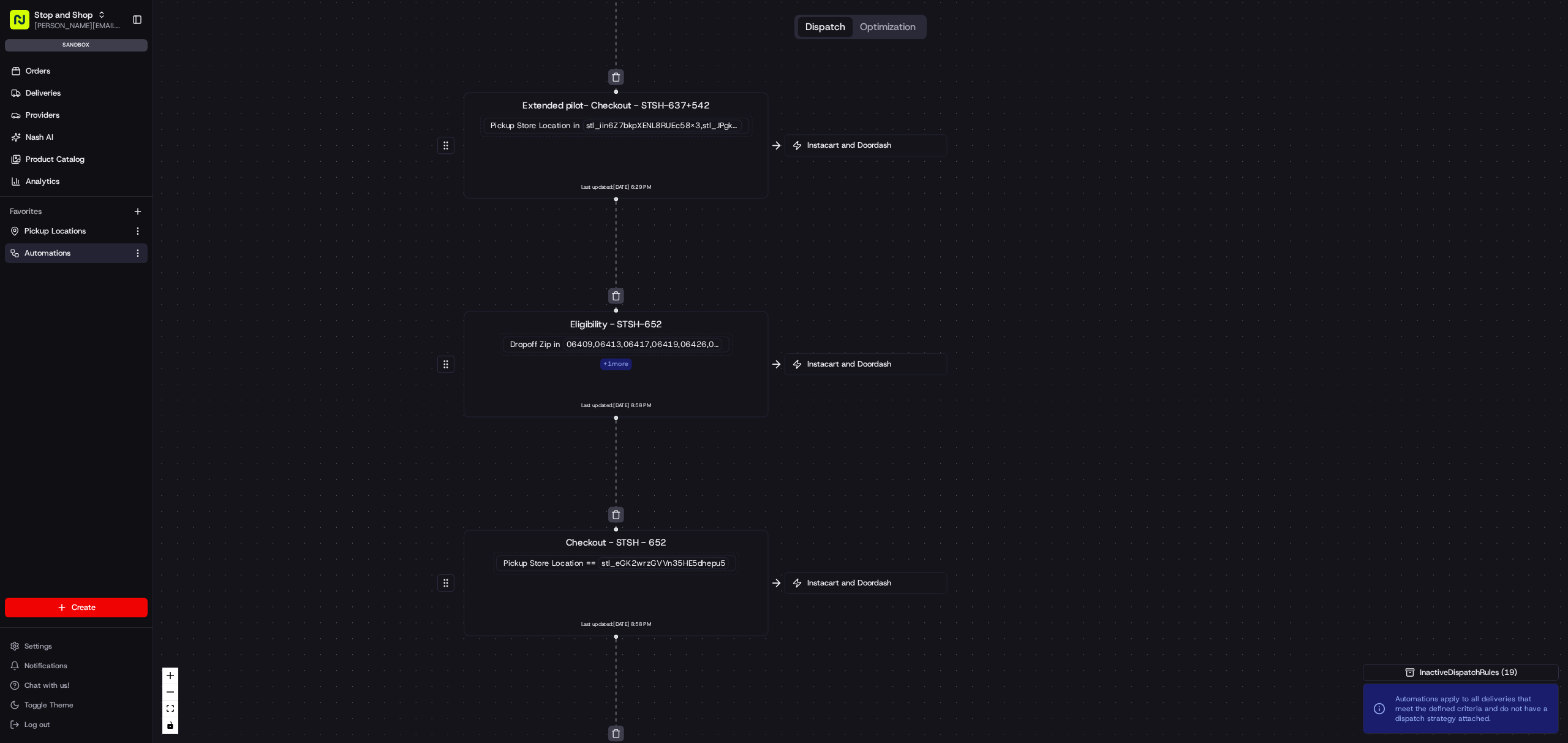
drag, startPoint x: 404, startPoint y: 234, endPoint x: 422, endPoint y: 575, distance: 341.5
click at [422, 575] on div "0 0 0 0 0 0 0 0 0 0 0 0 Order / Delivery Received Eligibility - STSH-2571 Dropo…" at bounding box center [861, 372] width 1416 height 743
click at [686, 344] on div "06409,06413,06417,06419,06426,06442,06443,06498" at bounding box center [642, 344] width 159 height 12
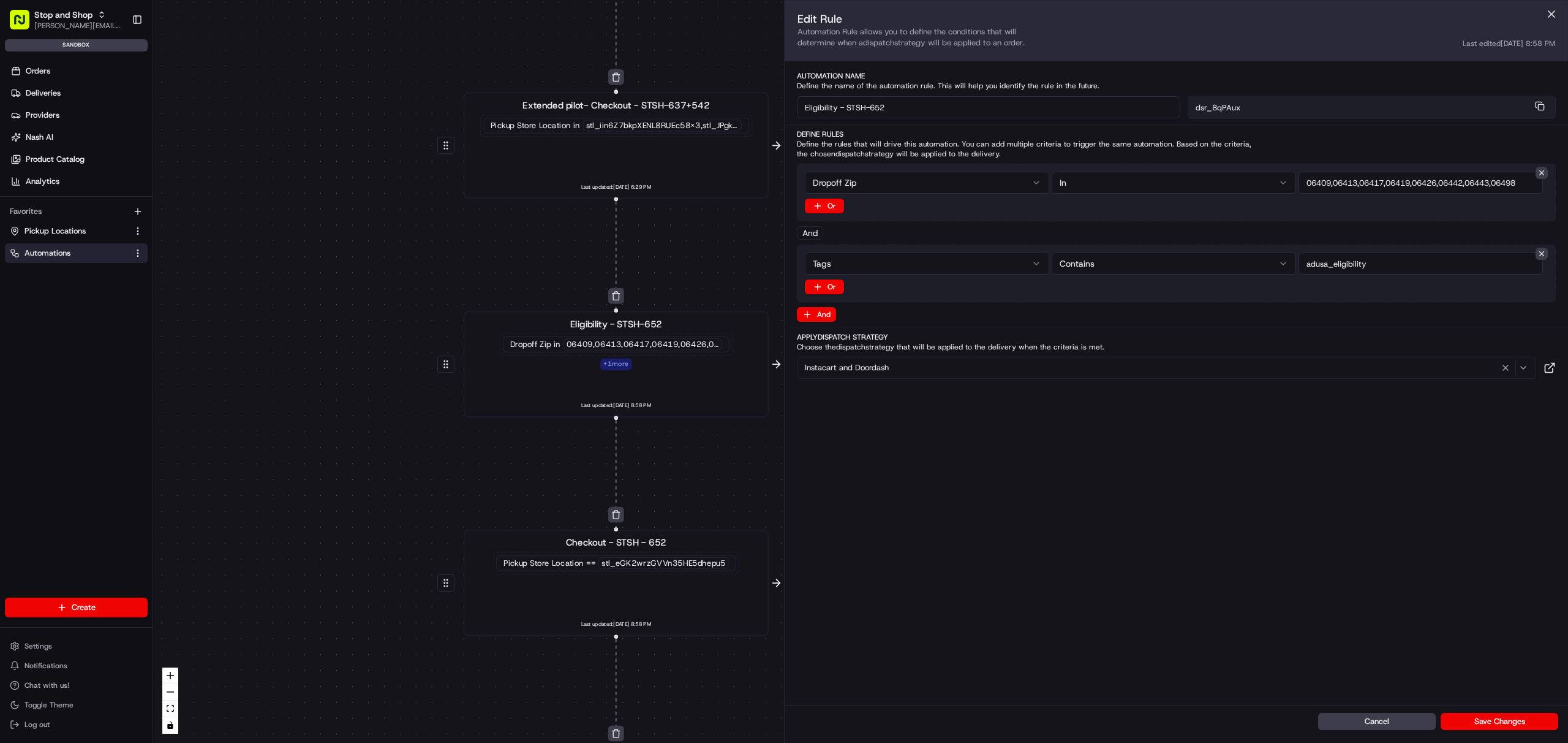
click at [582, 339] on div "06409,06413,06417,06419,06426,06442,06443,06498" at bounding box center [642, 344] width 159 height 12
click at [703, 251] on div "0 0 0 0 0 0 0 0 0 0 0 0 Order / Delivery Received Eligibility - STSH-2571 Dropo…" at bounding box center [861, 372] width 1416 height 743
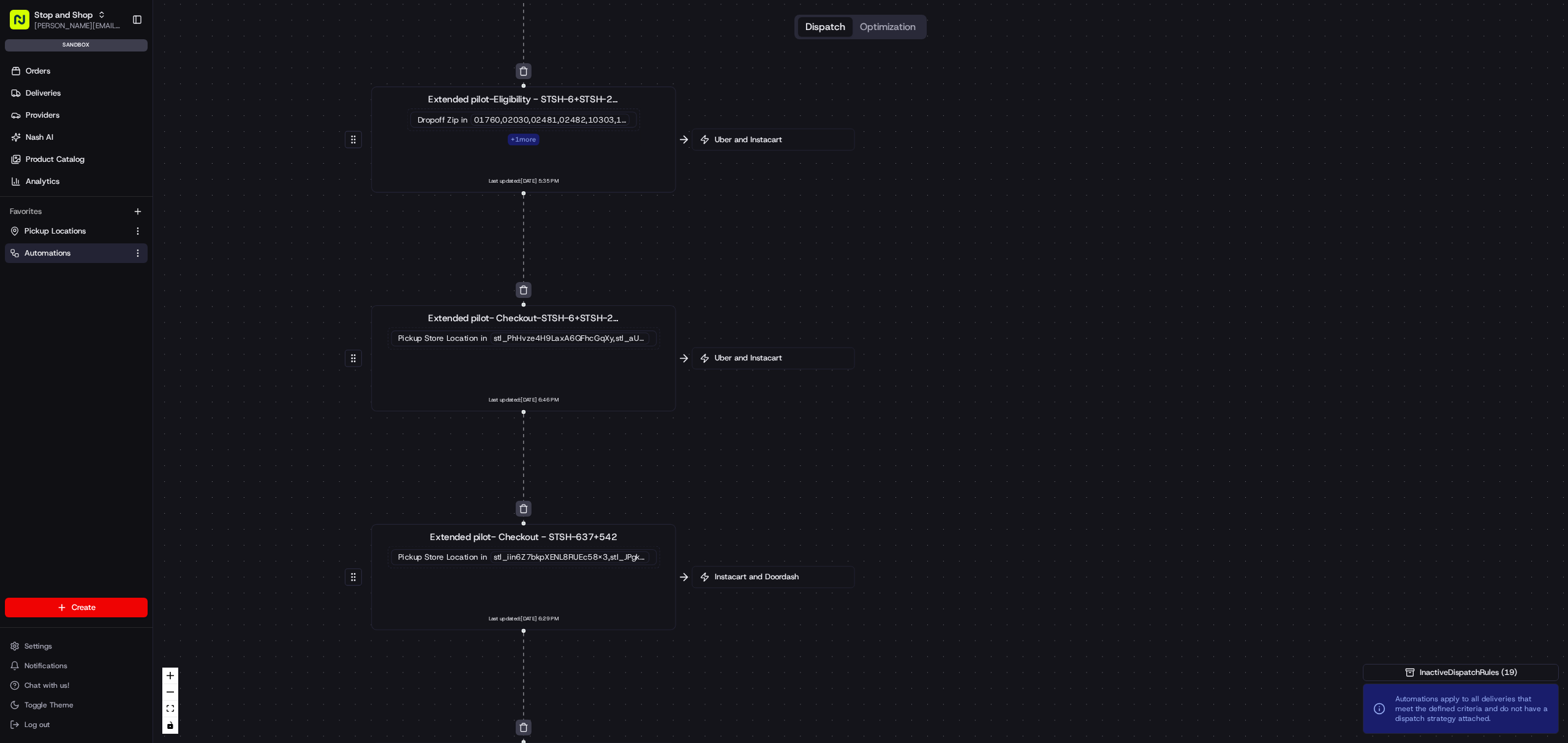
drag, startPoint x: 707, startPoint y: 270, endPoint x: 612, endPoint y: 710, distance: 450.1
click at [612, 710] on div "0 0 0 0 0 0 0 0 0 0 0 0 Order / Delivery Received Eligibility - STSH-2571 Dropo…" at bounding box center [861, 372] width 1416 height 743
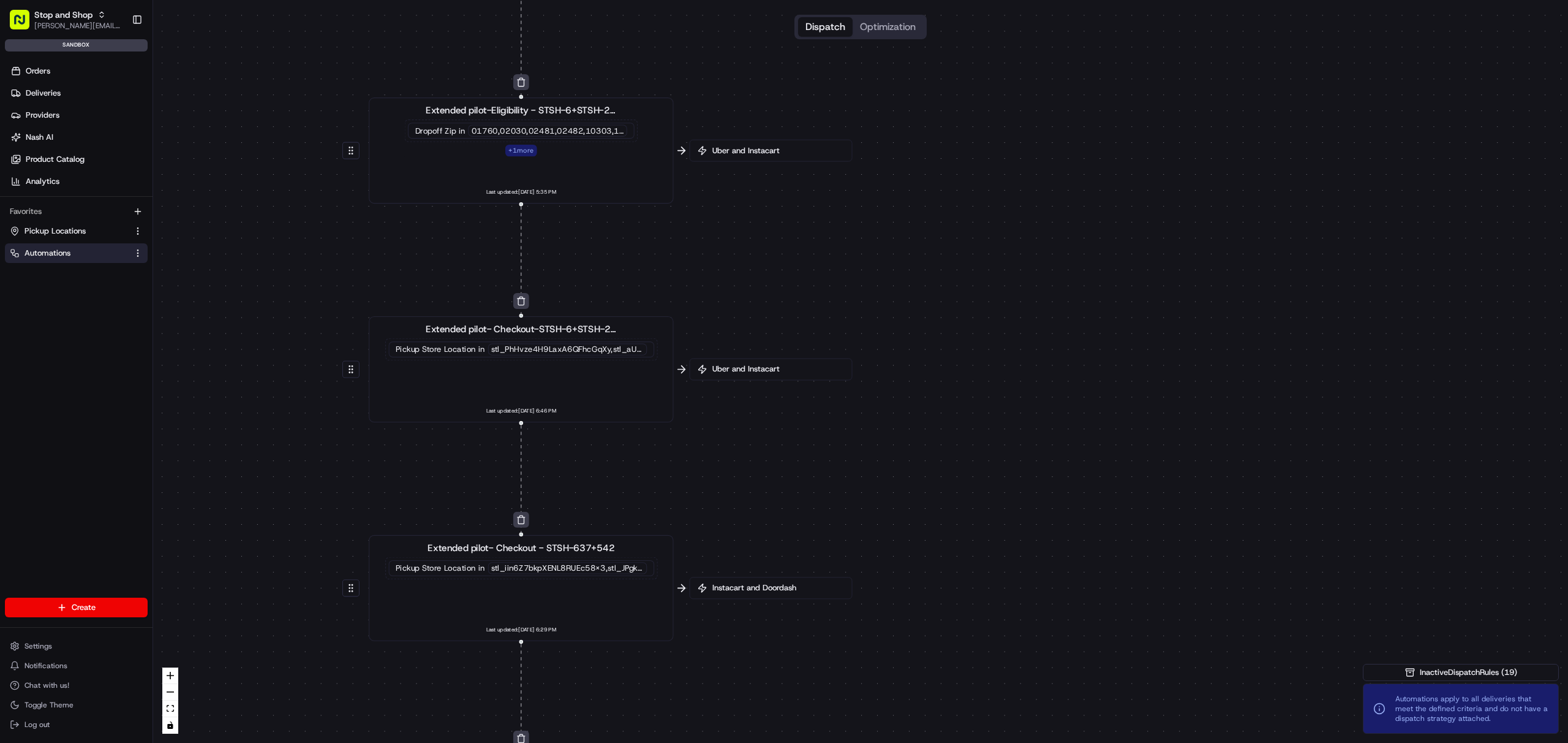
drag, startPoint x: 624, startPoint y: 178, endPoint x: 635, endPoint y: 366, distance: 188.3
click at [571, 135] on div "01760,02030,02481,02482,10303,10314" at bounding box center [548, 130] width 159 height 12
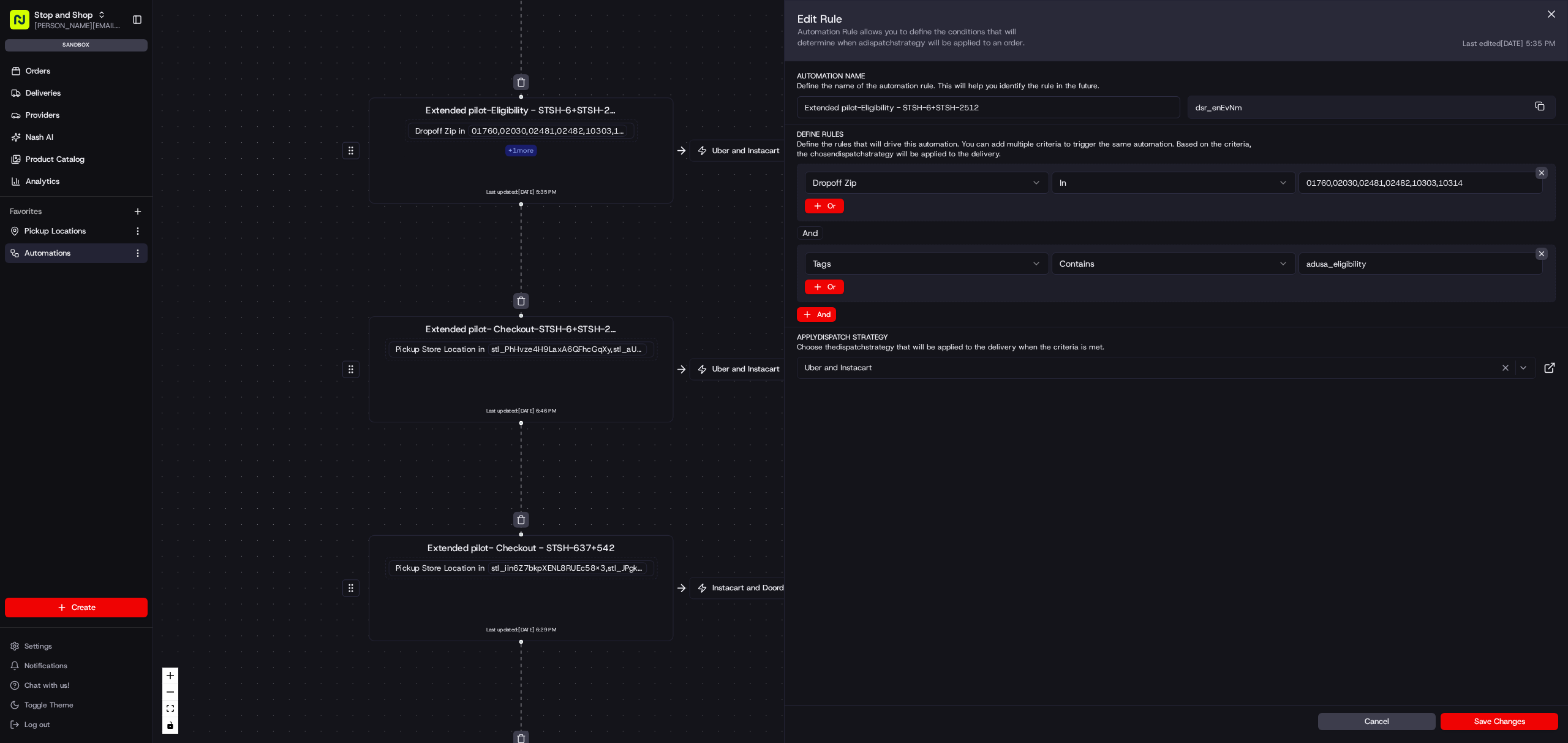
click at [594, 250] on div "0 0 0 0 0 0 0 0 0 0 0 0 Order / Delivery Received Eligibility - STSH-2571 Dropo…" at bounding box center [861, 372] width 1416 height 743
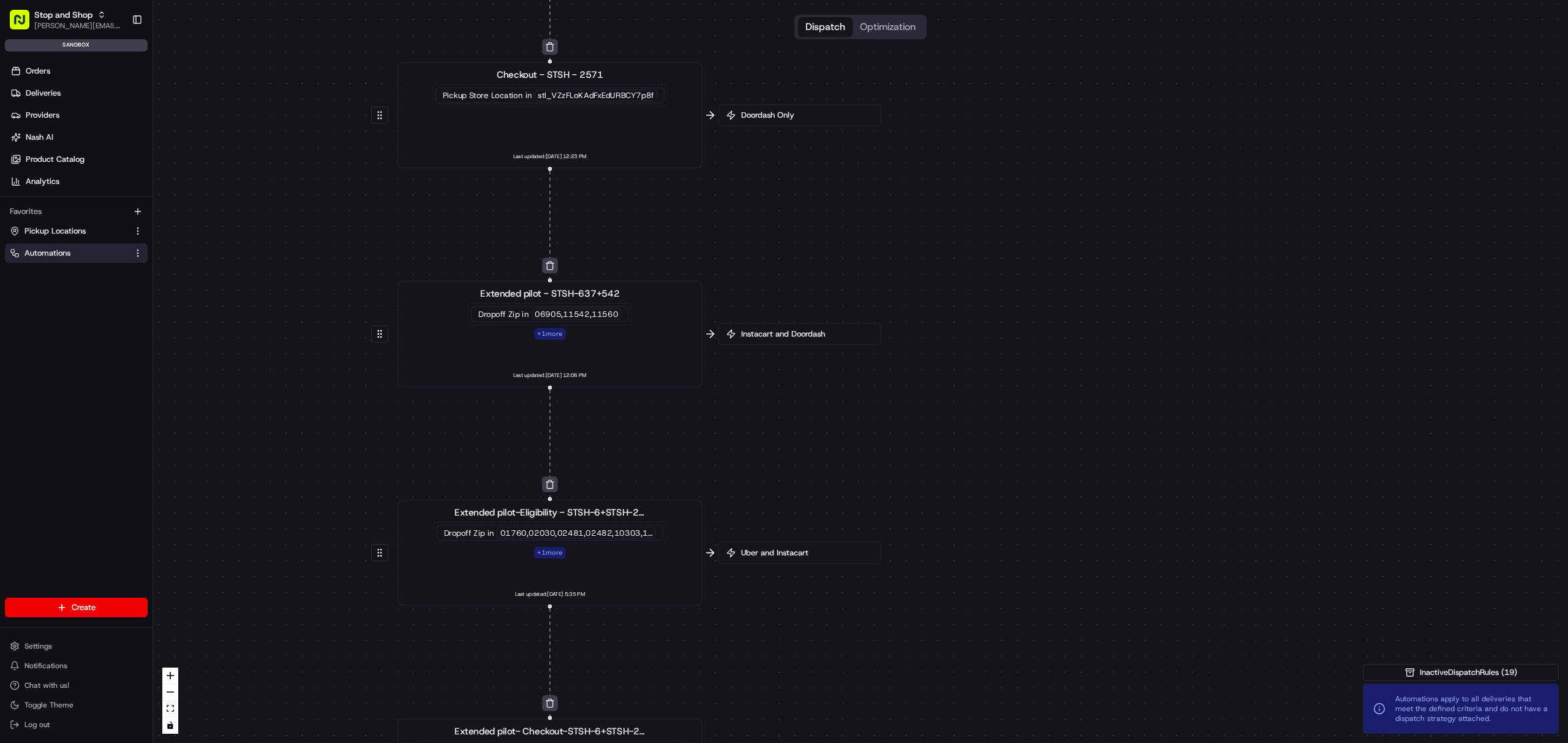
drag, startPoint x: 599, startPoint y: 243, endPoint x: 621, endPoint y: 674, distance: 431.6
click at [621, 674] on div "0 0 0 0 0 0 0 0 0 0 0 0 Order / Delivery Received Eligibility - STSH-2571 Dropo…" at bounding box center [861, 372] width 1416 height 743
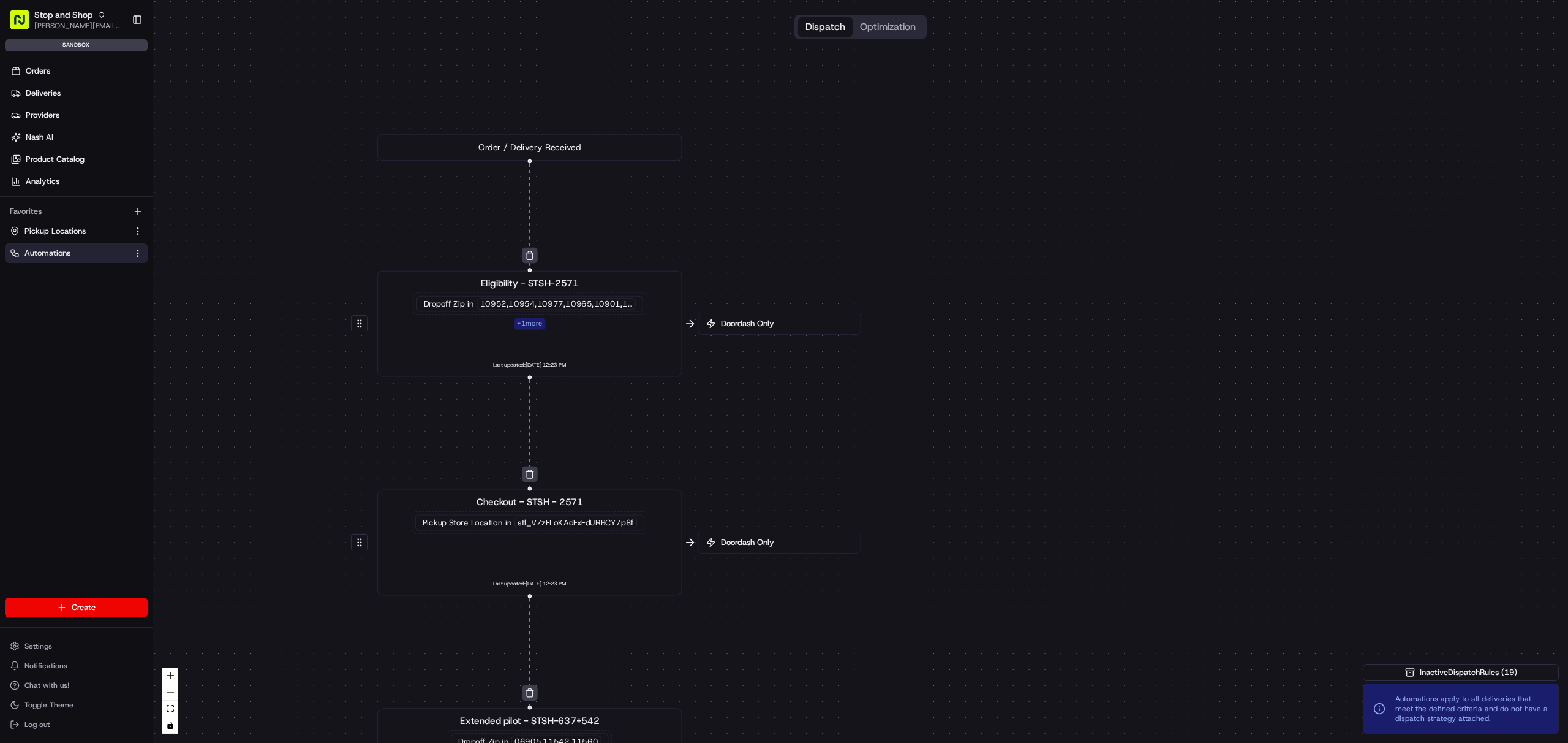
drag, startPoint x: 695, startPoint y: 188, endPoint x: 682, endPoint y: 584, distance: 396.2
click at [682, 584] on div "0 0 0 0 0 0 0 0 0 0 0 0 Order / Delivery Received Eligibility - STSH-2571 Dropo…" at bounding box center [861, 372] width 1416 height 743
click at [604, 308] on div "10952,10954,10977,10965,10901,10931,10974" at bounding box center [556, 310] width 159 height 12
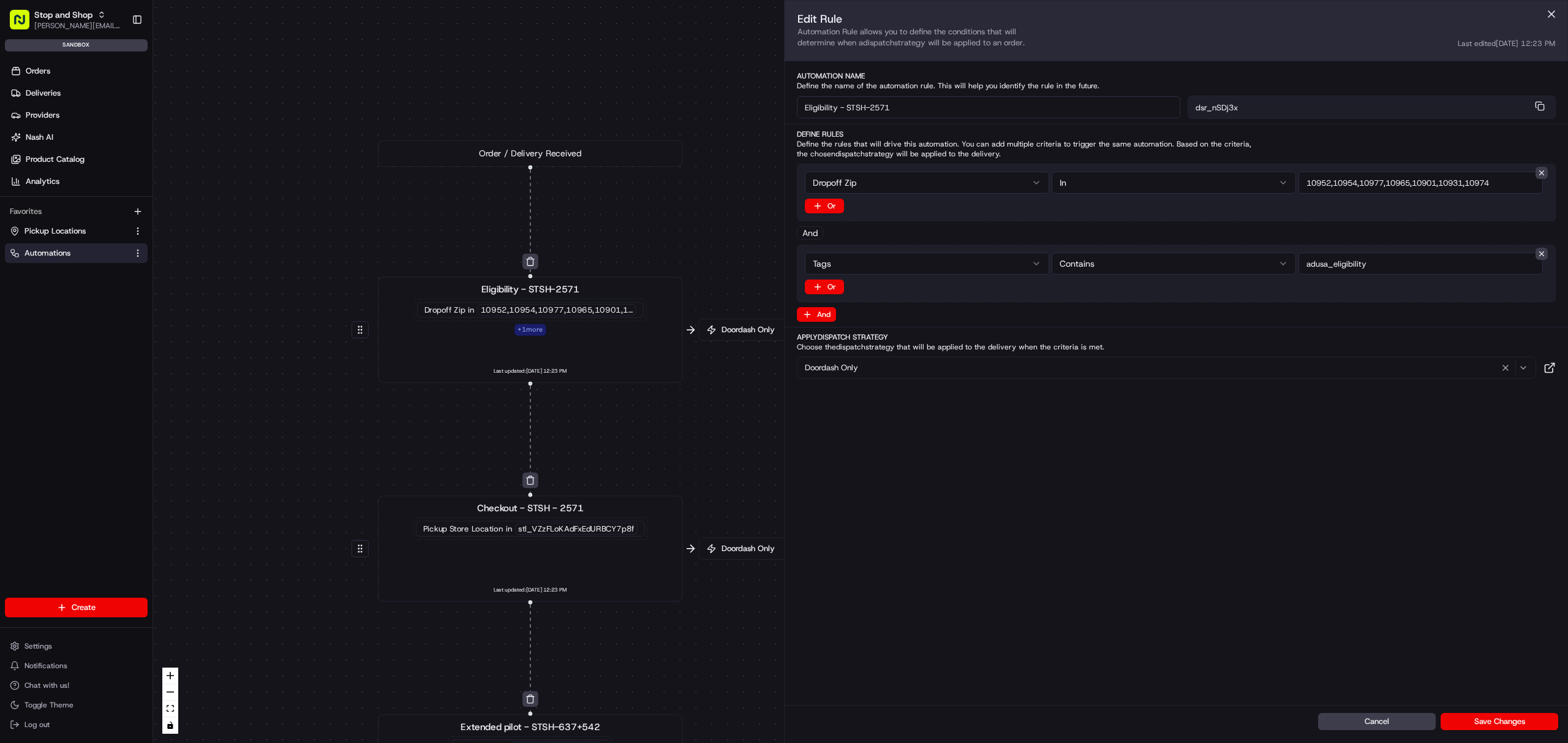
click at [872, 385] on div "Edit Rule Automation Rule allows you to define the conditions that will determi…" at bounding box center [1176, 352] width 784 height 705
click at [876, 368] on div "Doordash Only" at bounding box center [1166, 367] width 733 height 14
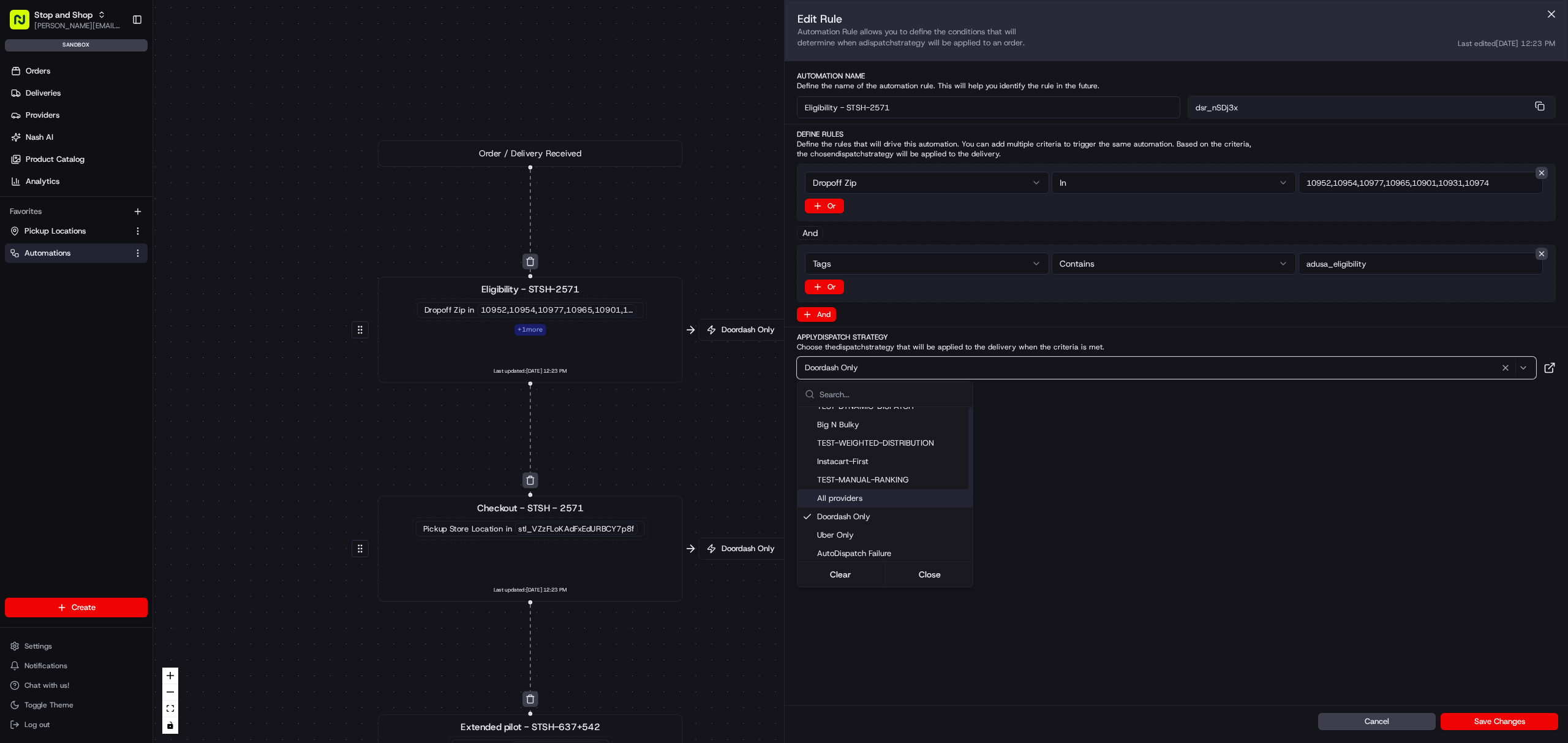
scroll to position [104, 0]
click at [874, 550] on span "super rule" at bounding box center [893, 550] width 151 height 11
click at [1474, 723] on div "Automations apply to all deliveries that meet the defined criteria and do not h…" at bounding box center [1461, 708] width 196 height 50
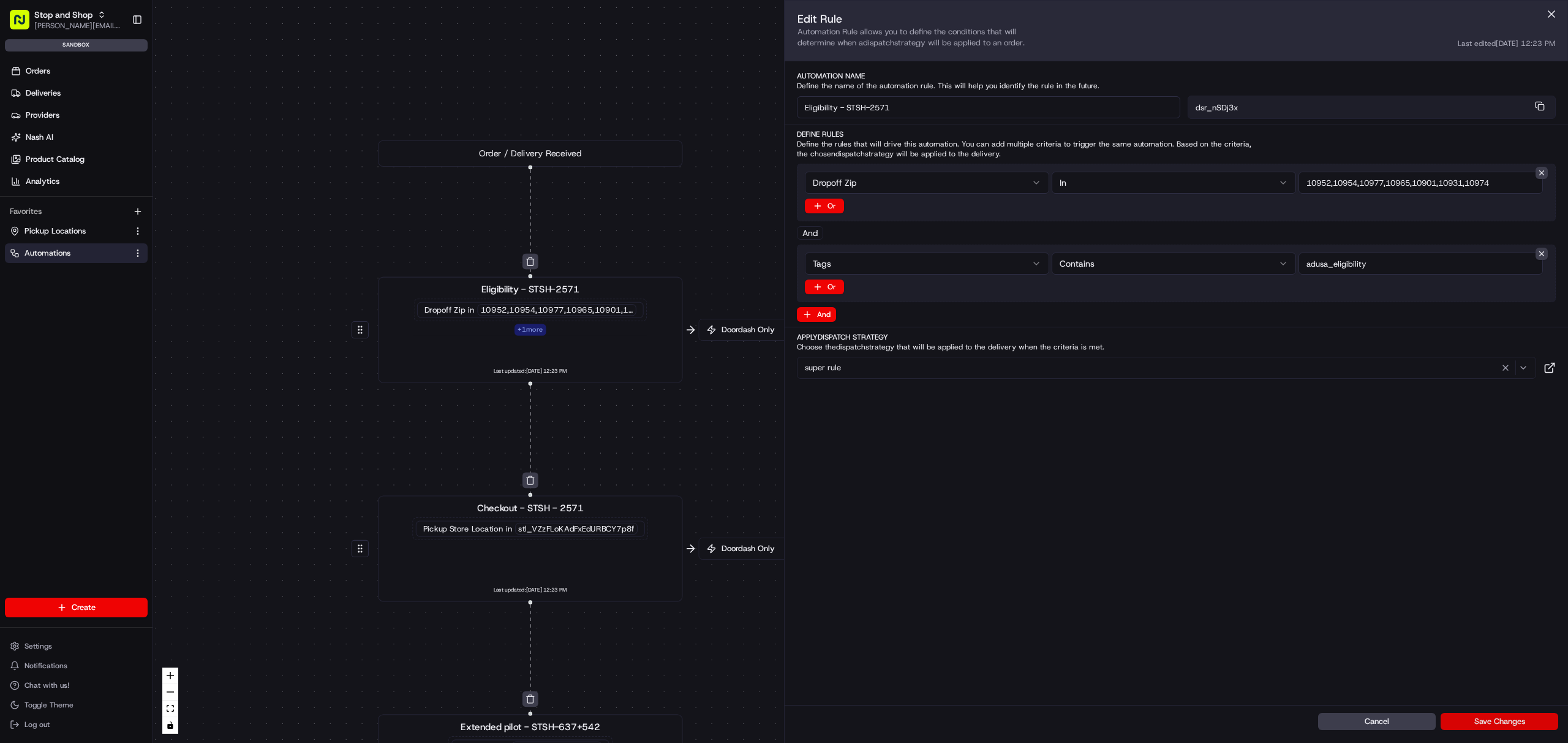
click at [1476, 720] on button "Save Changes" at bounding box center [1500, 722] width 118 height 17
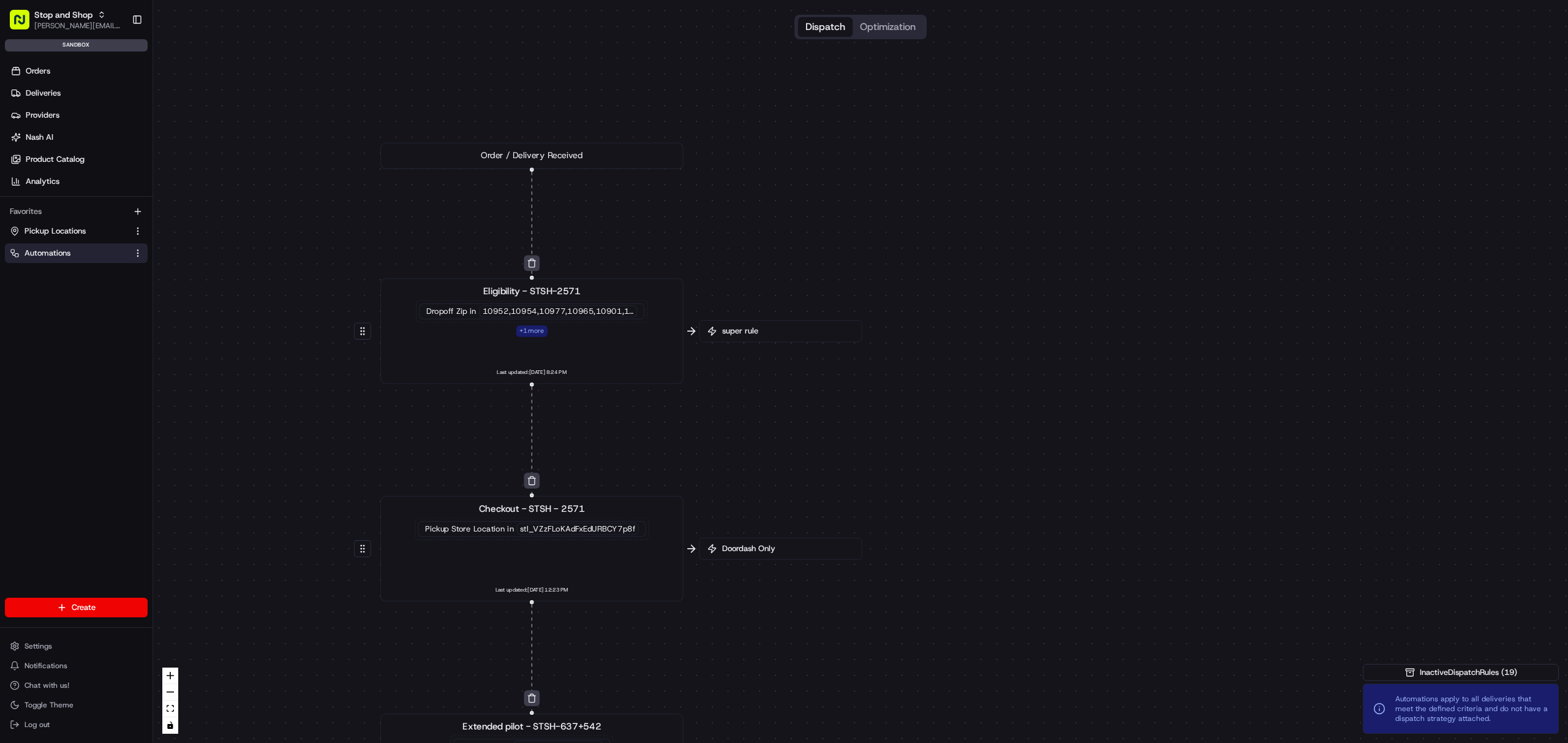
click at [872, 481] on div "0 0 0 0 0 0 0 0 0 0 0 0 Order / Delivery Received Eligibility - STSH-2571 Dropo…" at bounding box center [861, 372] width 1416 height 743
